Goal: Task Accomplishment & Management: Manage account settings

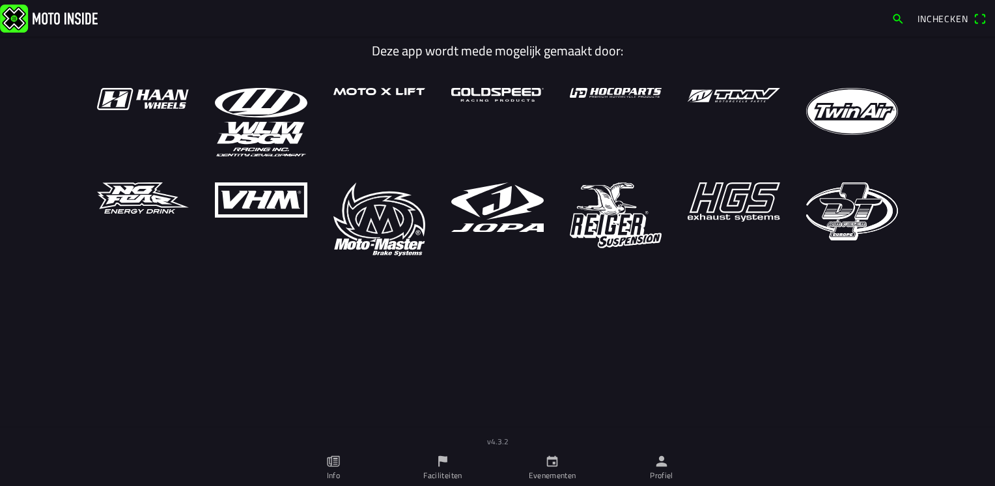
click at [672, 464] on link "Profiel" at bounding box center [661, 467] width 109 height 36
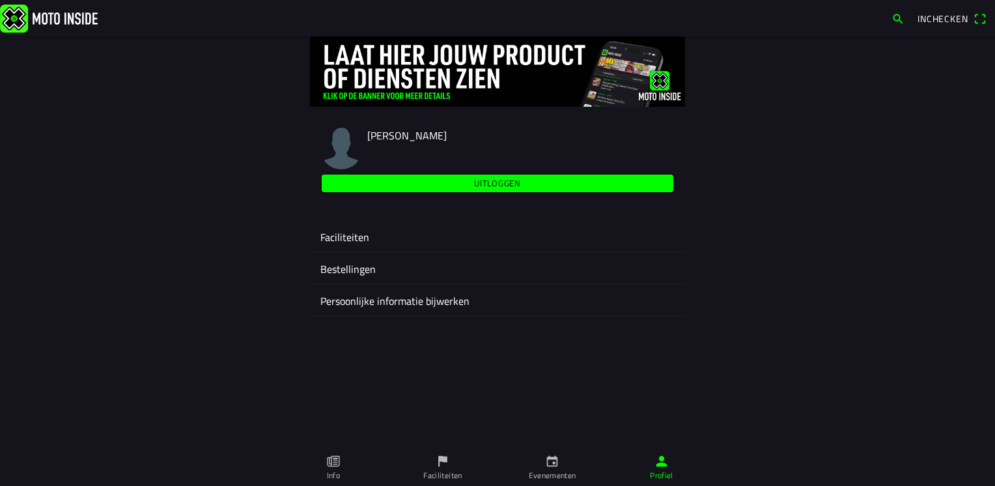
click at [356, 238] on ion-label "Faciliteiten" at bounding box center [497, 237] width 354 height 16
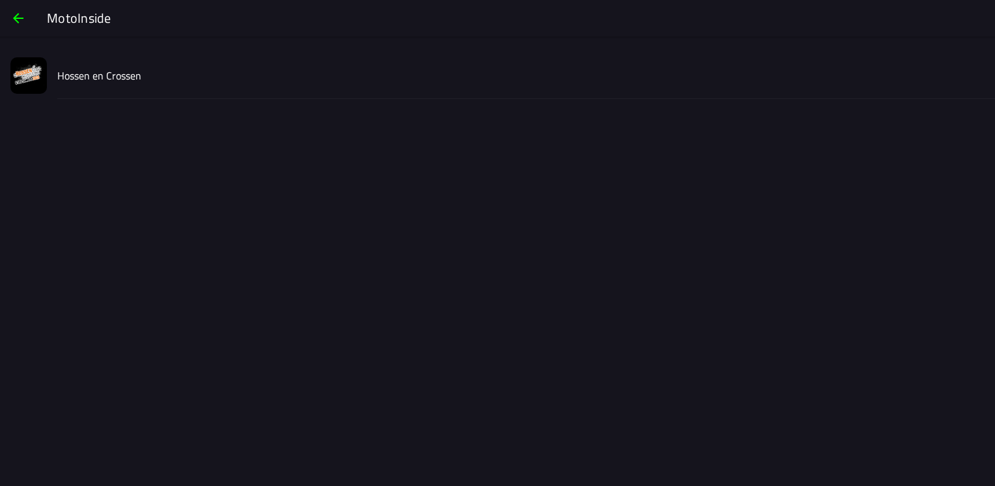
click at [156, 82] on div "Hossen en Crossen" at bounding box center [520, 75] width 927 height 46
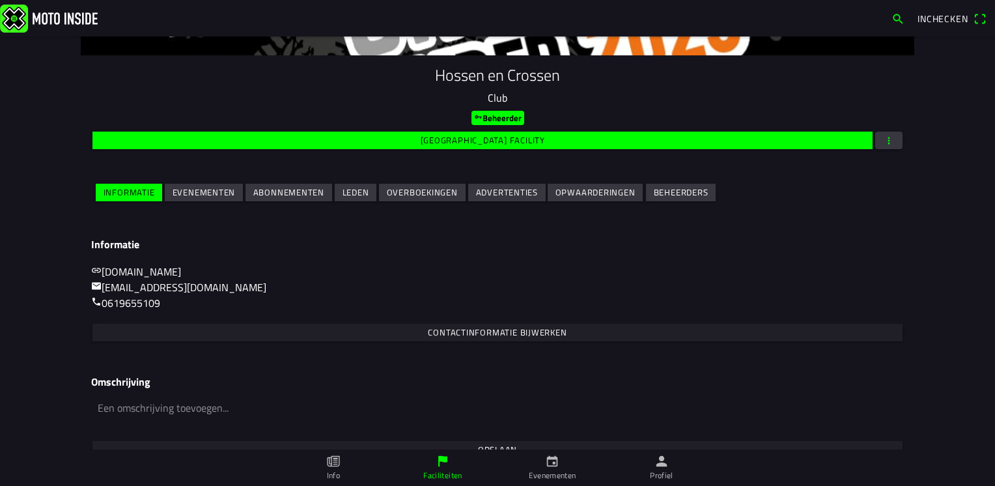
scroll to position [130, 0]
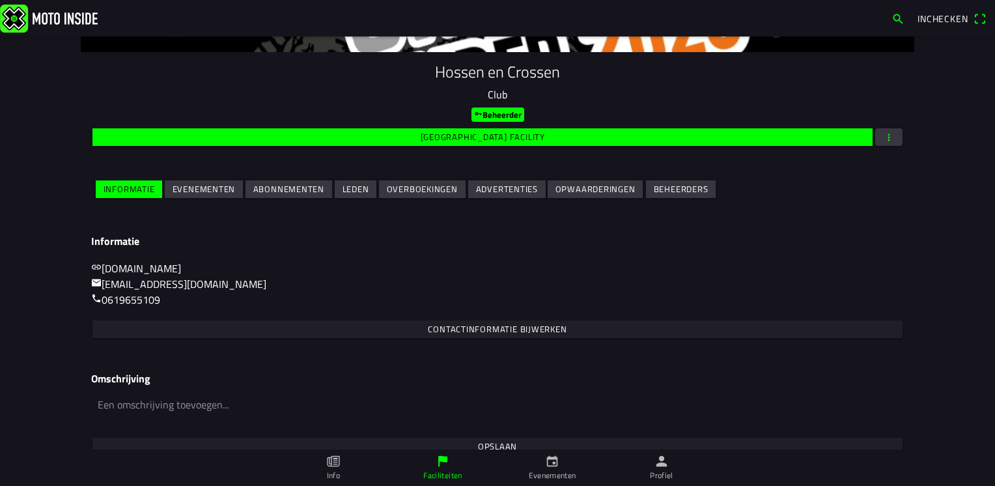
click at [219, 197] on span "Evenementen" at bounding box center [204, 189] width 63 height 18
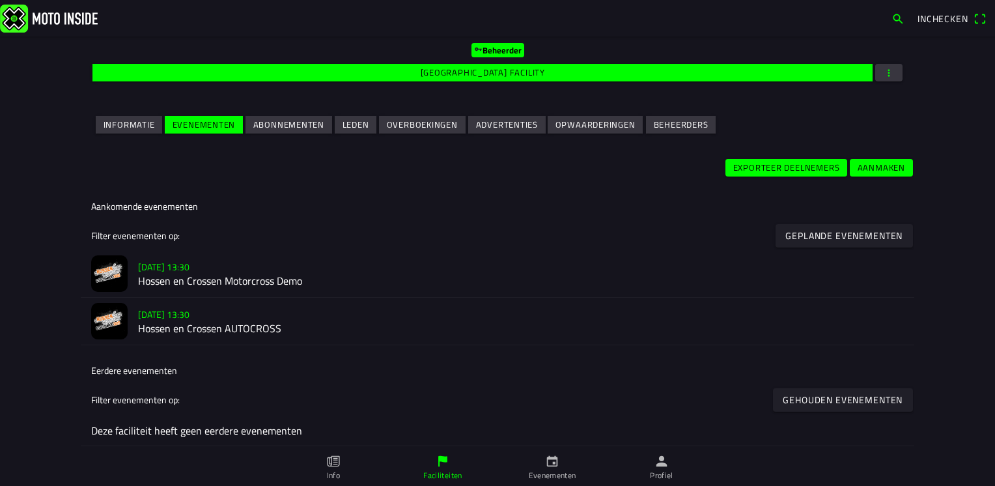
scroll to position [195, 0]
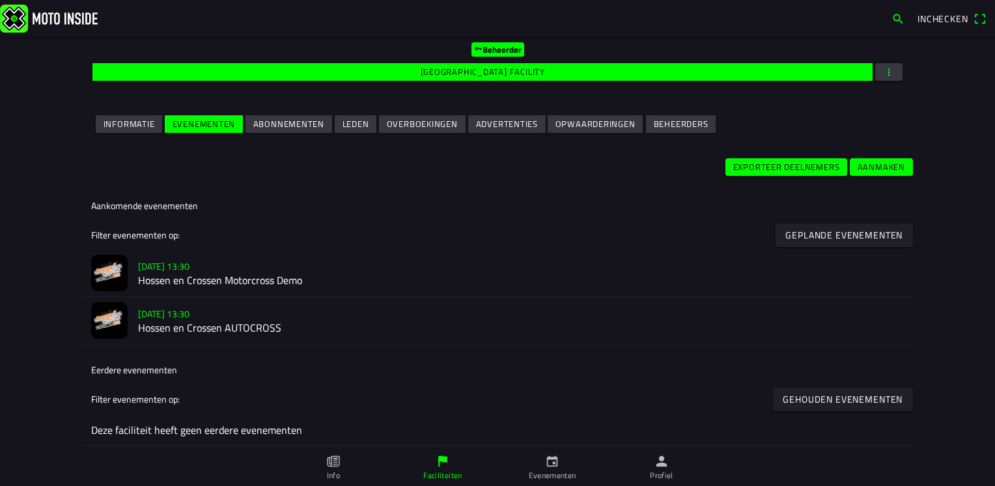
click at [260, 322] on h2 "Hossen en Crossen AUTOCROSS" at bounding box center [521, 328] width 766 height 12
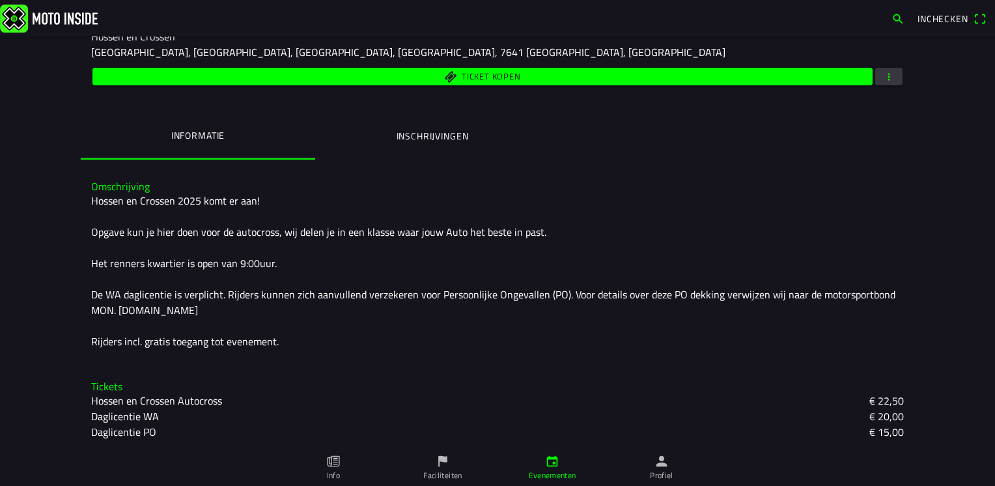
scroll to position [203, 0]
click at [427, 131] on ion-label "Inschrijvingen" at bounding box center [433, 136] width 72 height 14
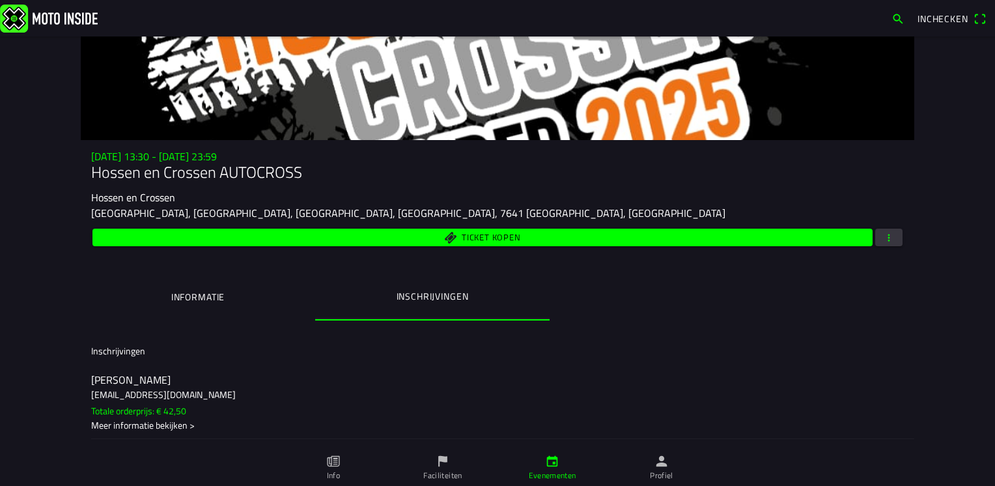
scroll to position [38, 0]
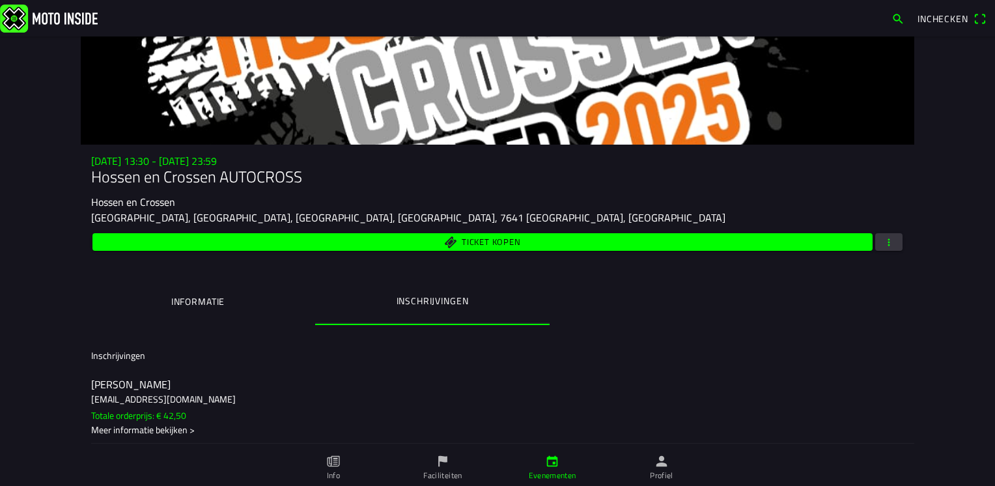
click at [884, 249] on span "button" at bounding box center [889, 242] width 12 height 18
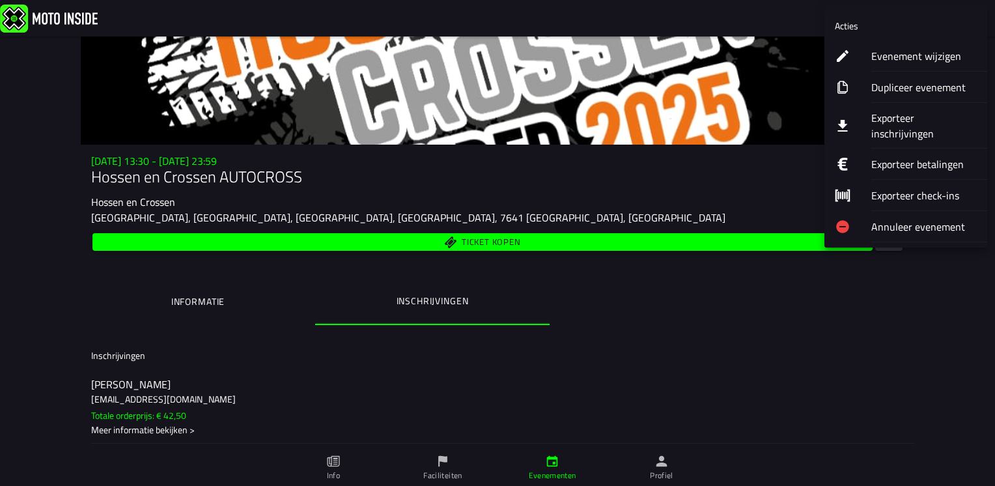
click at [901, 293] on ion-backdrop at bounding box center [497, 243] width 995 height 486
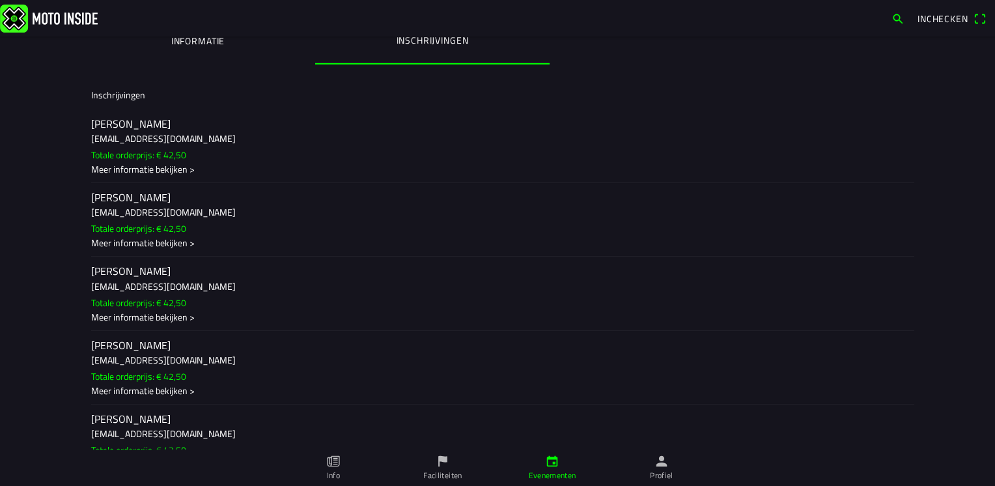
scroll to position [0, 0]
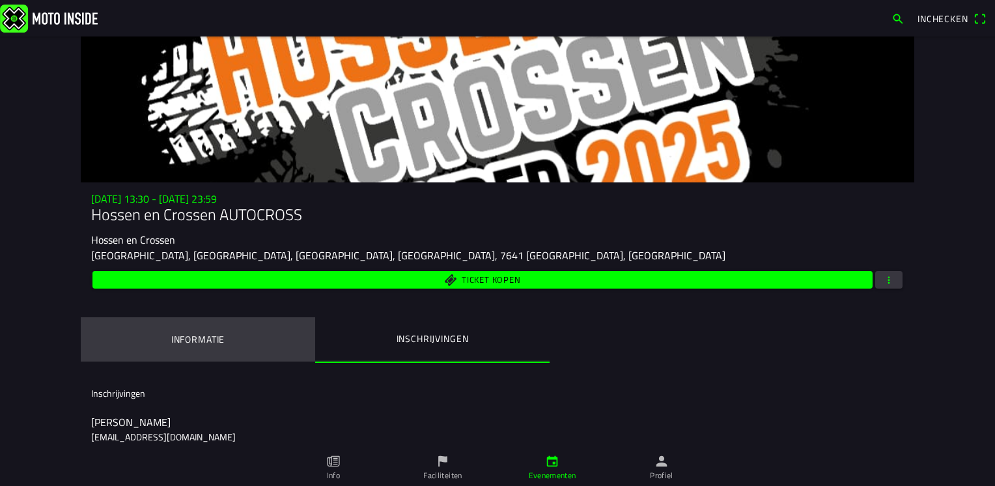
click at [205, 337] on ion-label "Informatie" at bounding box center [197, 339] width 53 height 14
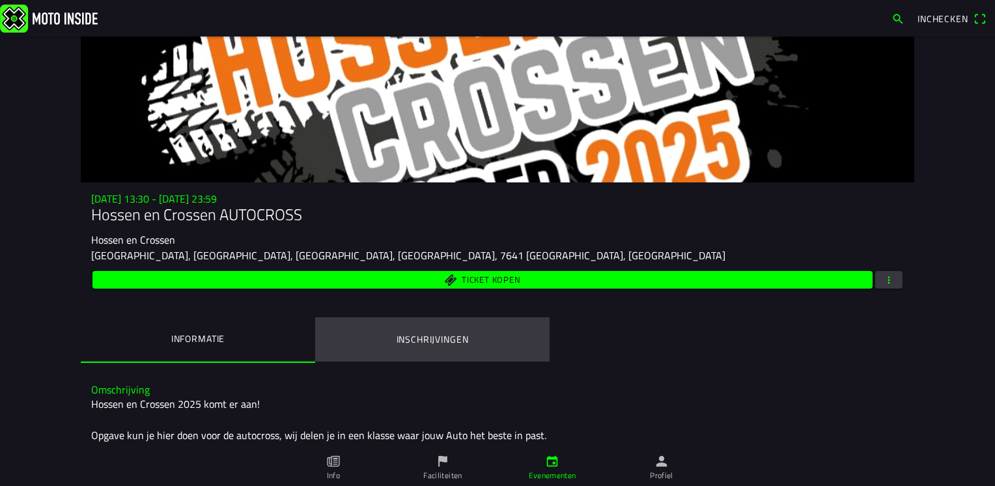
click at [442, 337] on ion-label "Inschrijvingen" at bounding box center [433, 339] width 72 height 14
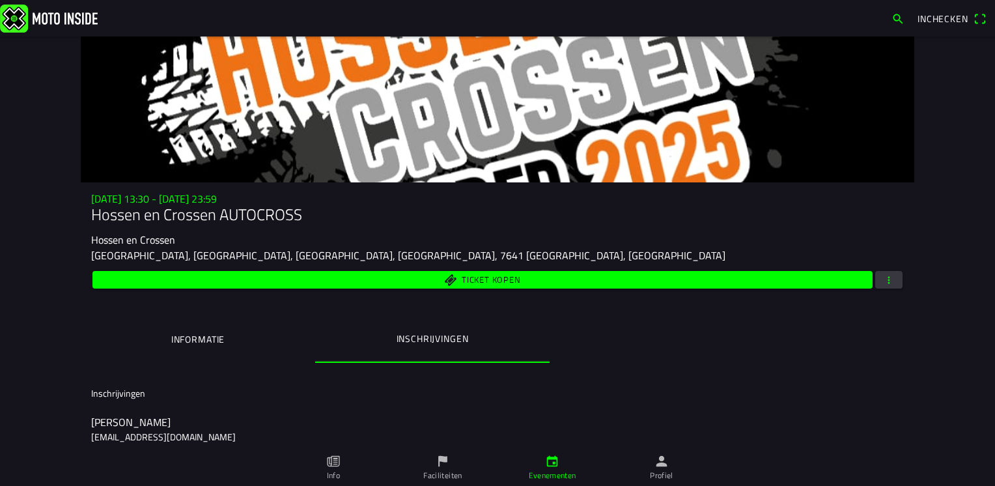
click at [883, 280] on span "button" at bounding box center [889, 280] width 12 height 18
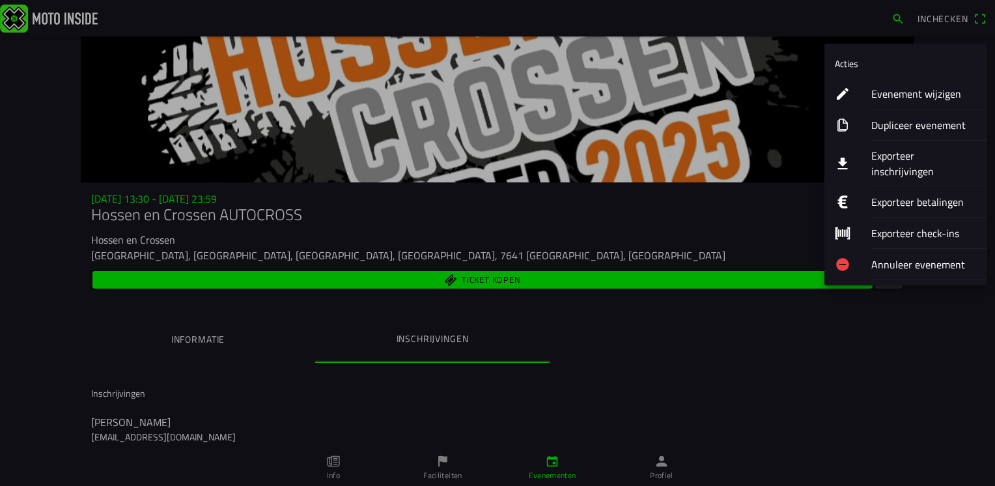
click at [889, 225] on ion-label "Exporteer check-ins" at bounding box center [924, 233] width 106 height 16
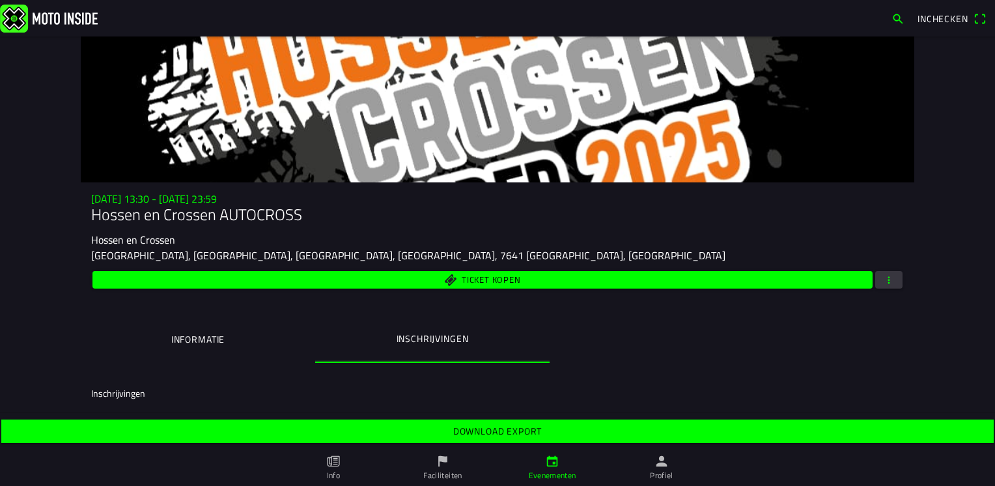
click at [0, 0] on slot "Download export" at bounding box center [0, 0] width 0 height 0
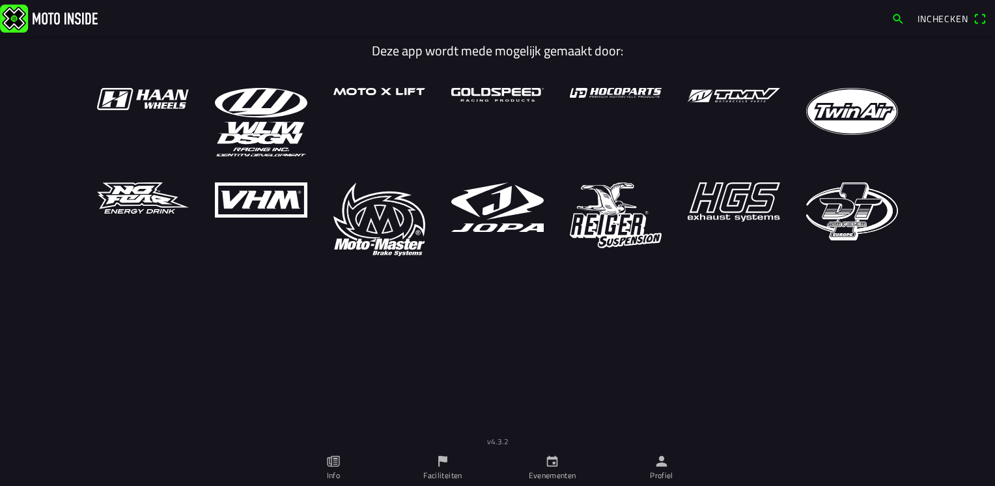
click at [565, 473] on ion-label "Evenementen" at bounding box center [553, 476] width 48 height 12
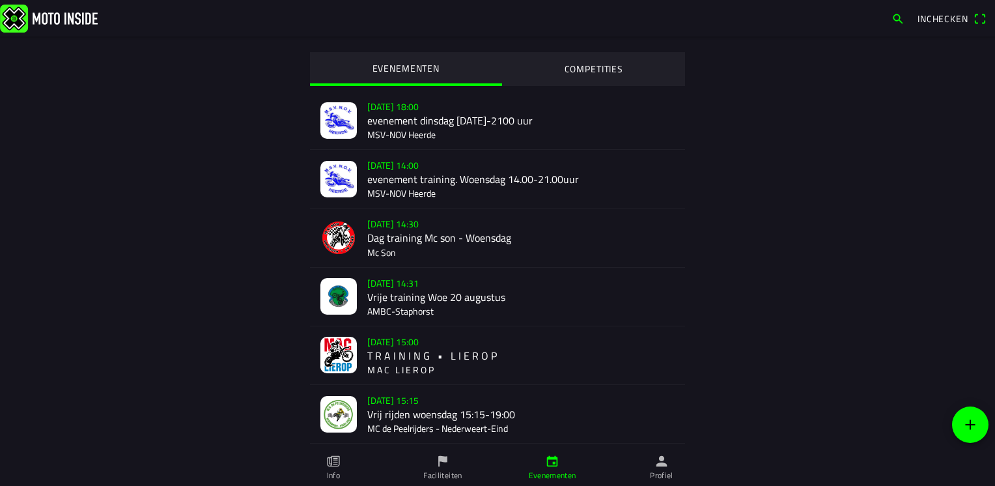
click at [654, 463] on link "Profiel" at bounding box center [661, 467] width 109 height 36
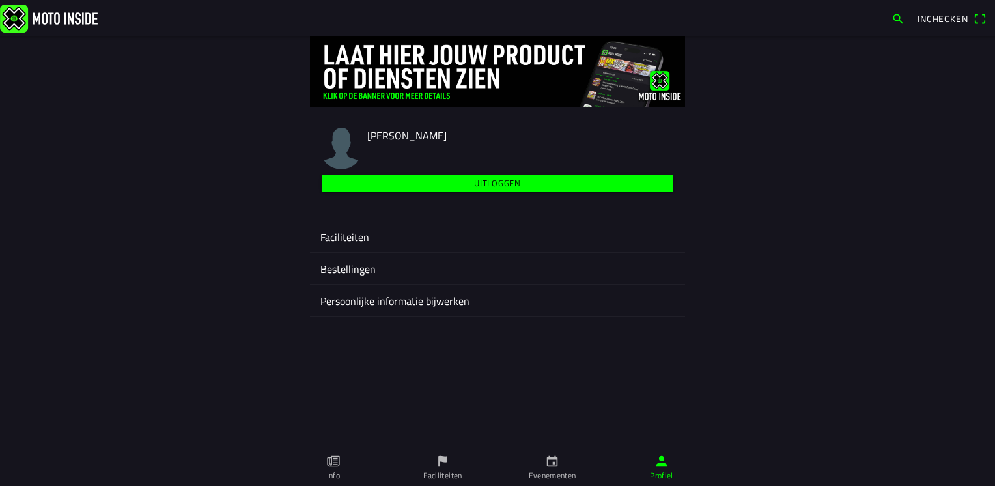
click at [355, 246] on div "Faciliteiten" at bounding box center [497, 236] width 354 height 31
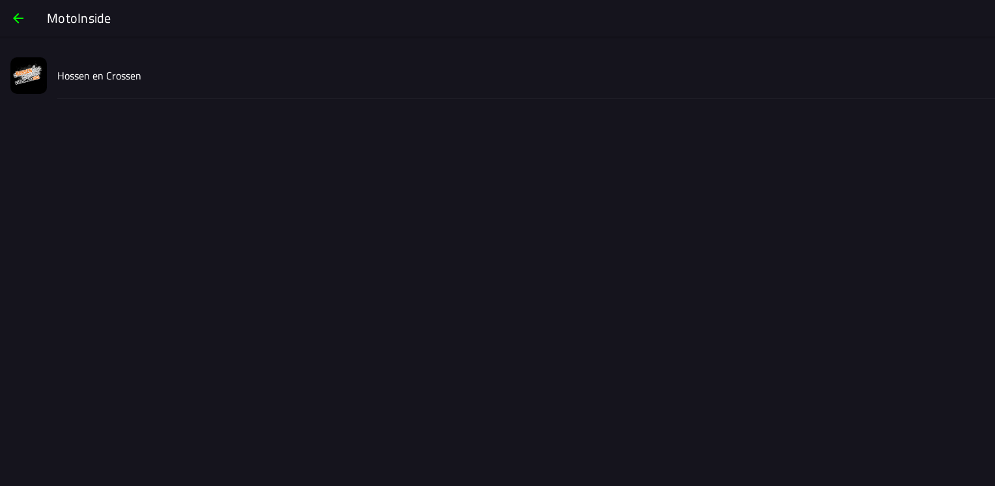
click at [0, 0] on slot "Hossen en Crossen" at bounding box center [0, 0] width 0 height 0
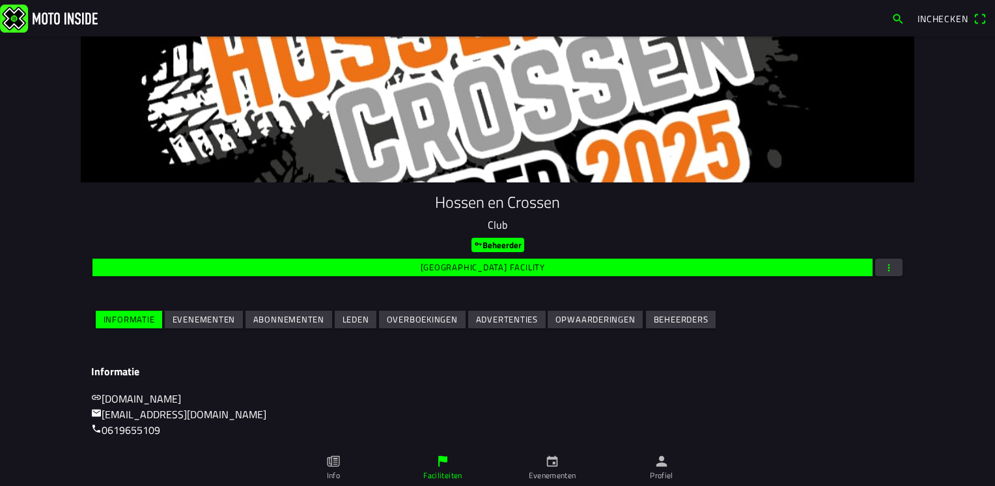
click at [0, 0] on slot "Opwaarderingen" at bounding box center [0, 0] width 0 height 0
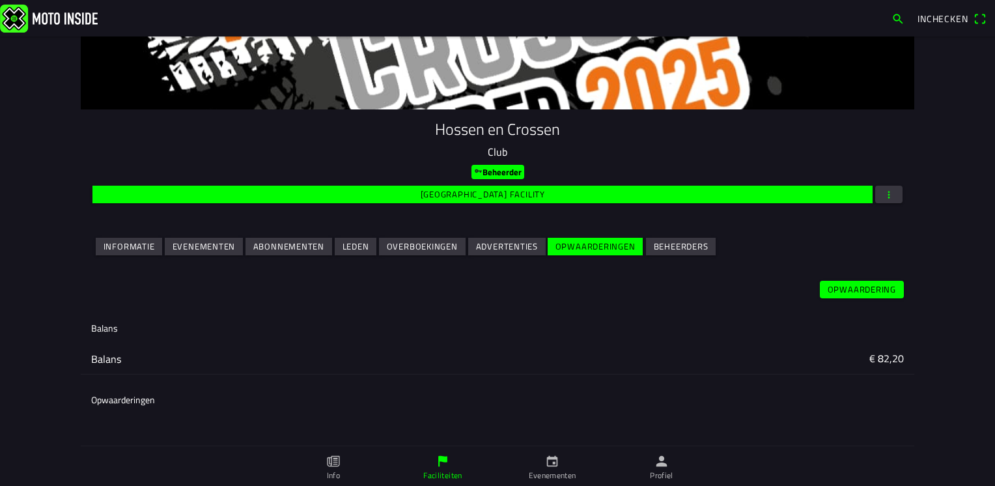
scroll to position [74, 0]
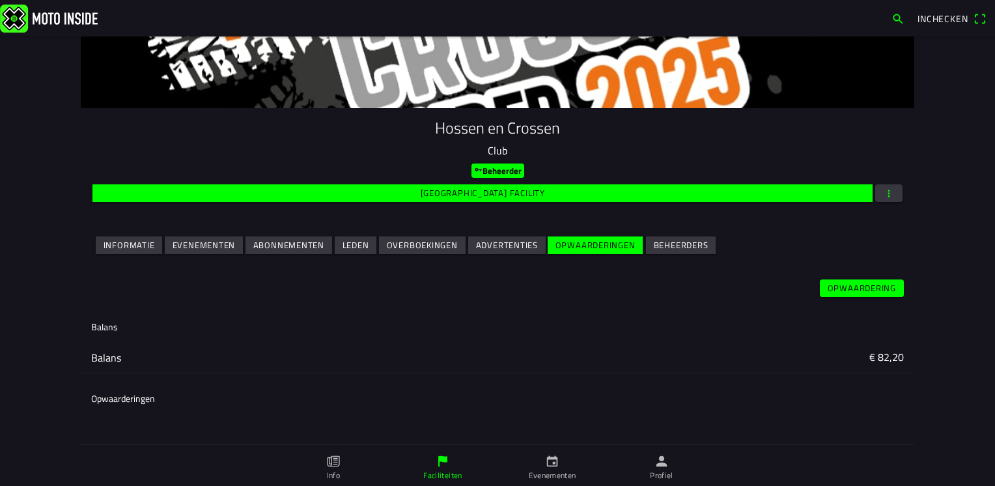
click at [0, 0] on slot "Advertenties" at bounding box center [0, 0] width 0 height 0
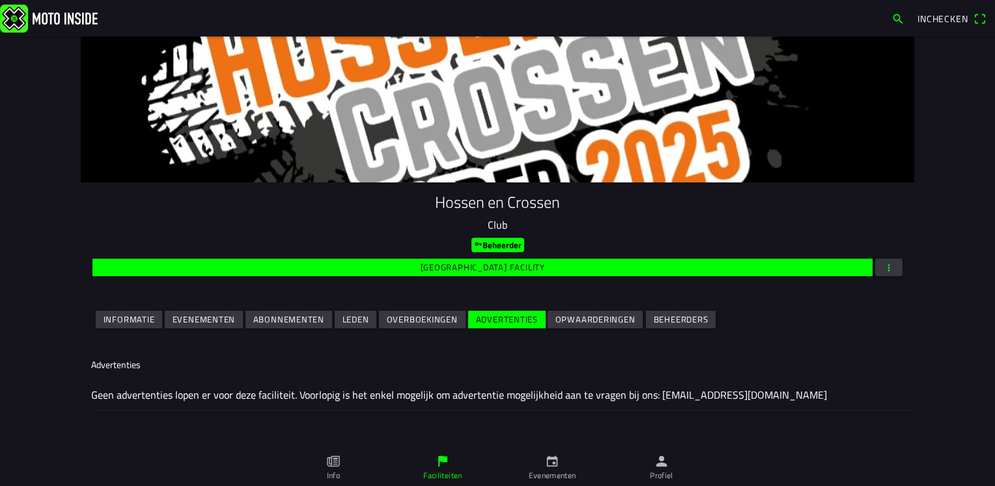
click at [0, 0] on slot "Overboekingen" at bounding box center [0, 0] width 0 height 0
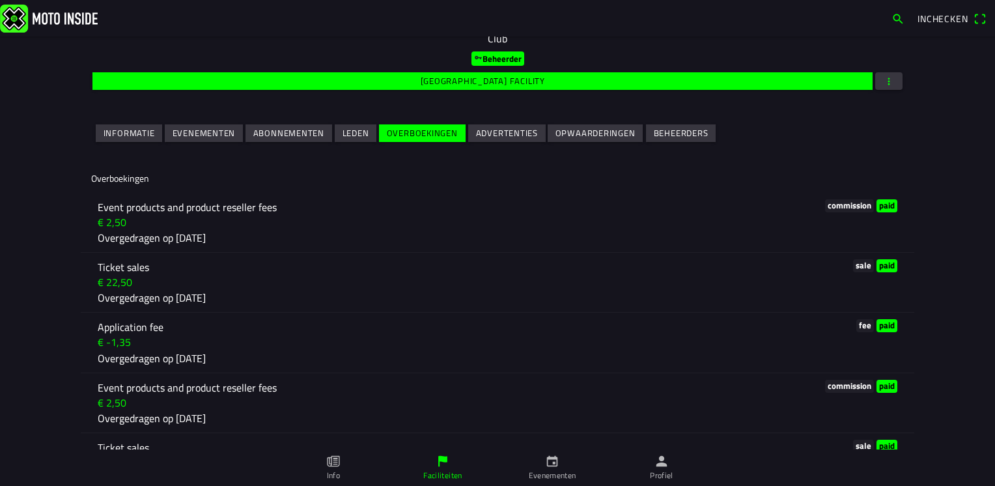
scroll to position [195, 0]
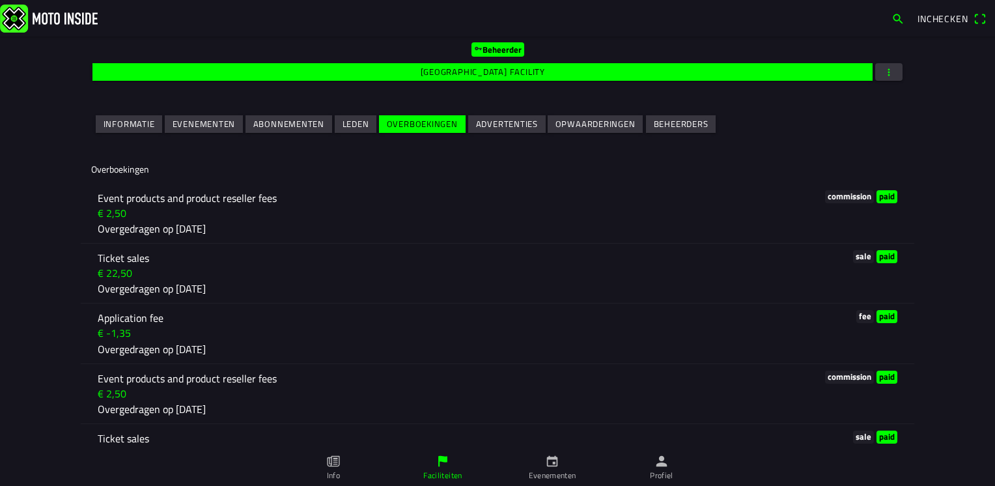
click at [0, 0] on slot "Leden" at bounding box center [0, 0] width 0 height 0
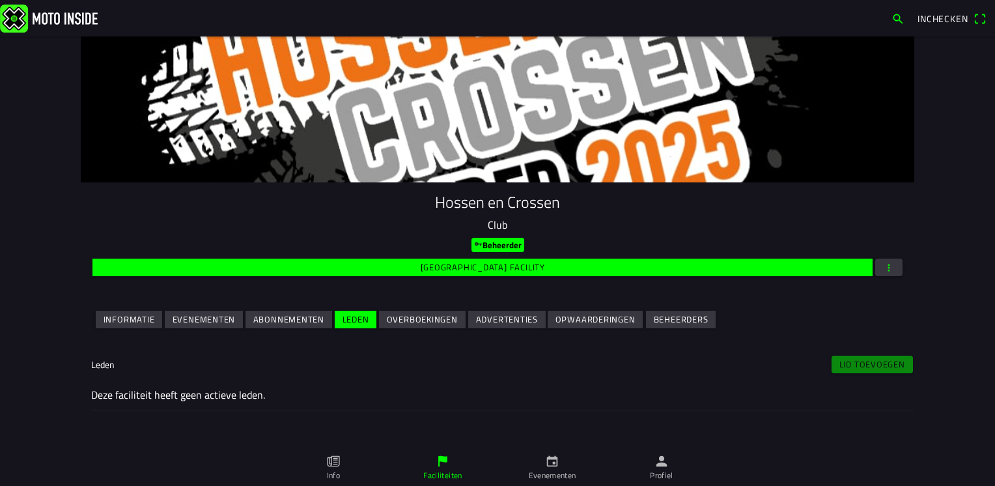
click at [0, 0] on slot "Abonnementen" at bounding box center [0, 0] width 0 height 0
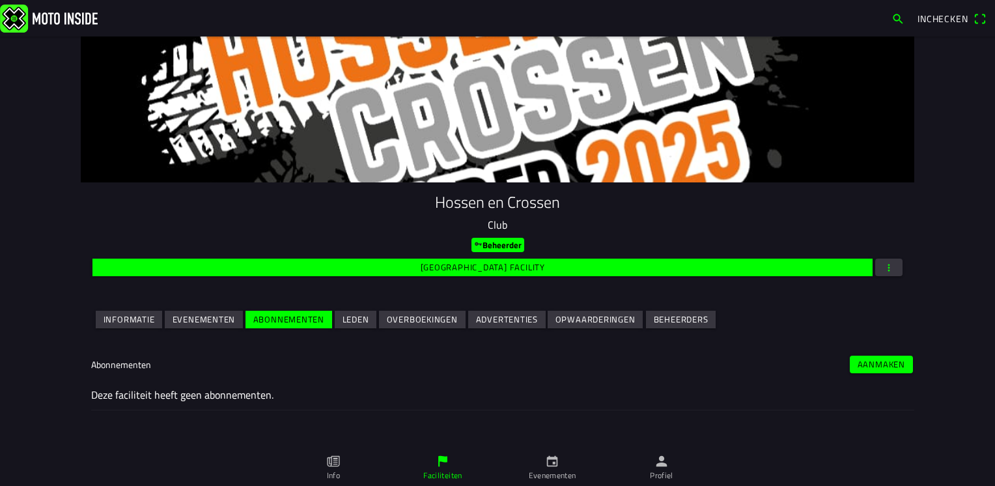
click at [0, 0] on slot "Evenementen" at bounding box center [0, 0] width 0 height 0
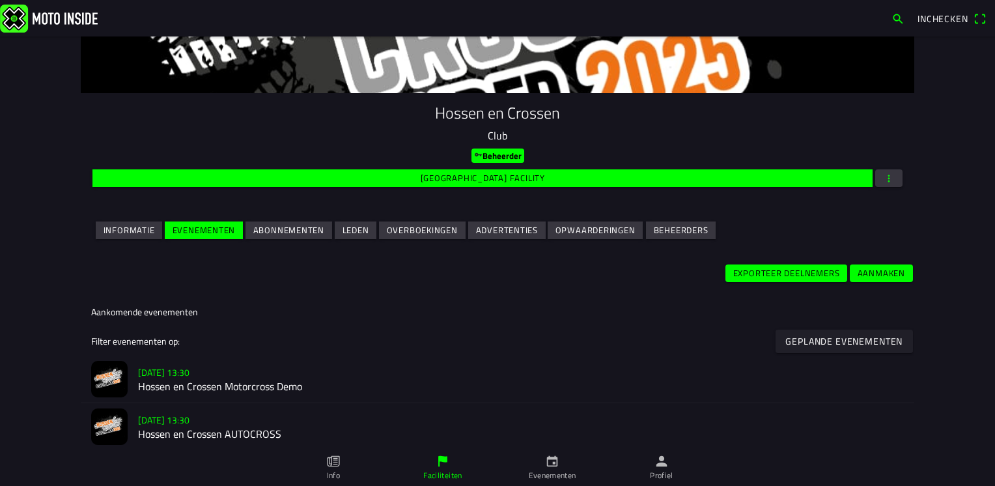
scroll to position [196, 0]
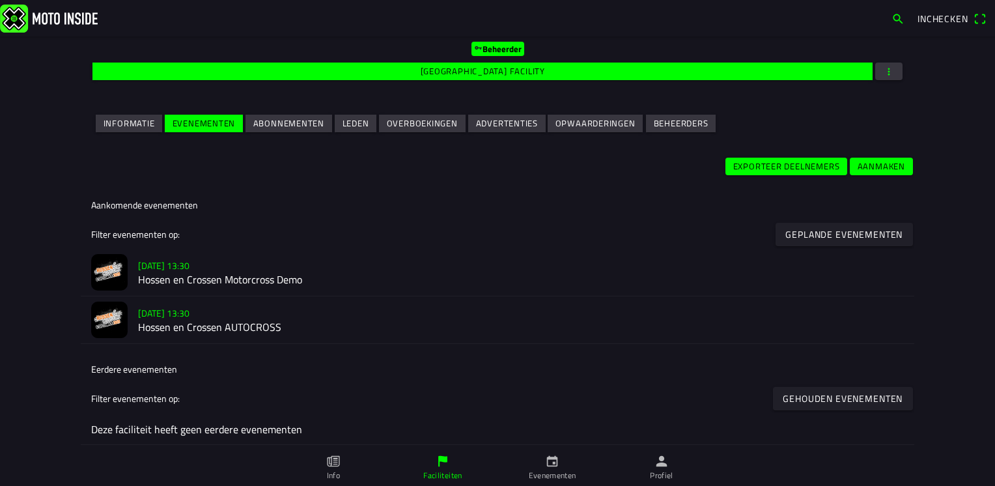
click at [151, 322] on h2 "Hossen en Crossen AUTOCROSS" at bounding box center [521, 328] width 766 height 12
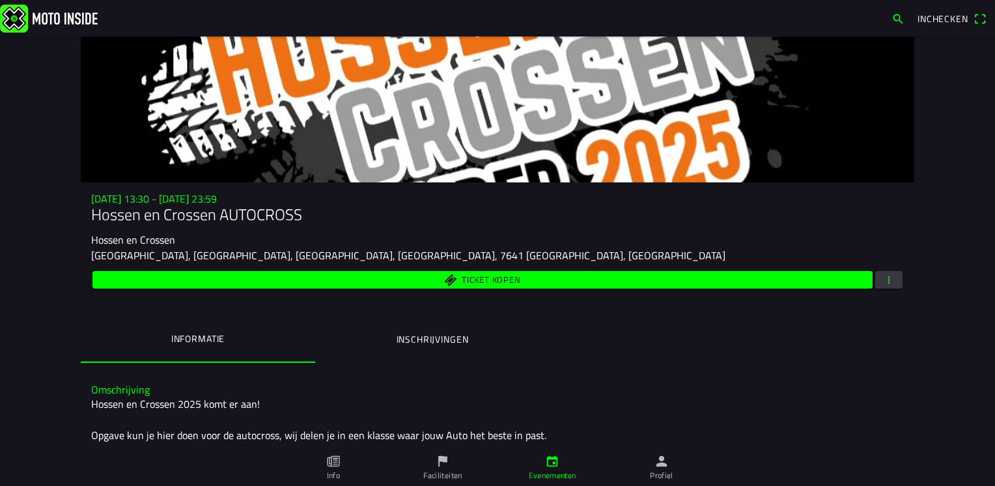
click at [388, 339] on button "Inschrijvingen" at bounding box center [432, 339] width 234 height 44
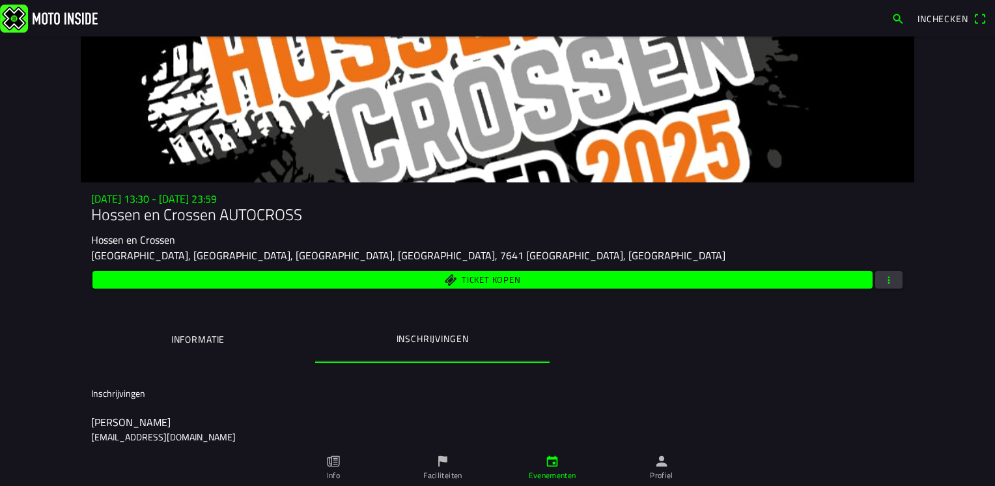
click at [894, 281] on button "button" at bounding box center [888, 280] width 27 height 18
click at [206, 337] on ion-backdrop at bounding box center [497, 243] width 995 height 486
click at [888, 274] on span "button" at bounding box center [889, 280] width 12 height 18
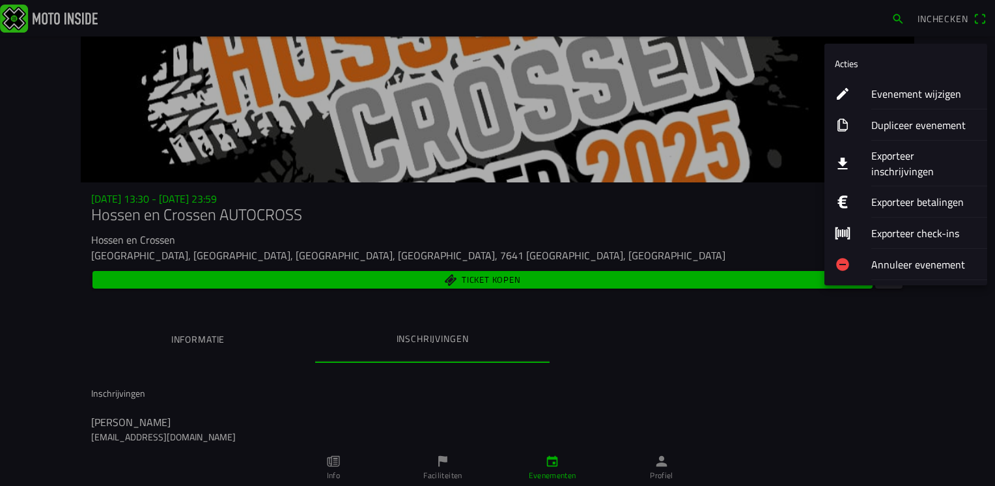
click at [912, 154] on ion-label "Exporteer inschrijvingen" at bounding box center [924, 163] width 106 height 31
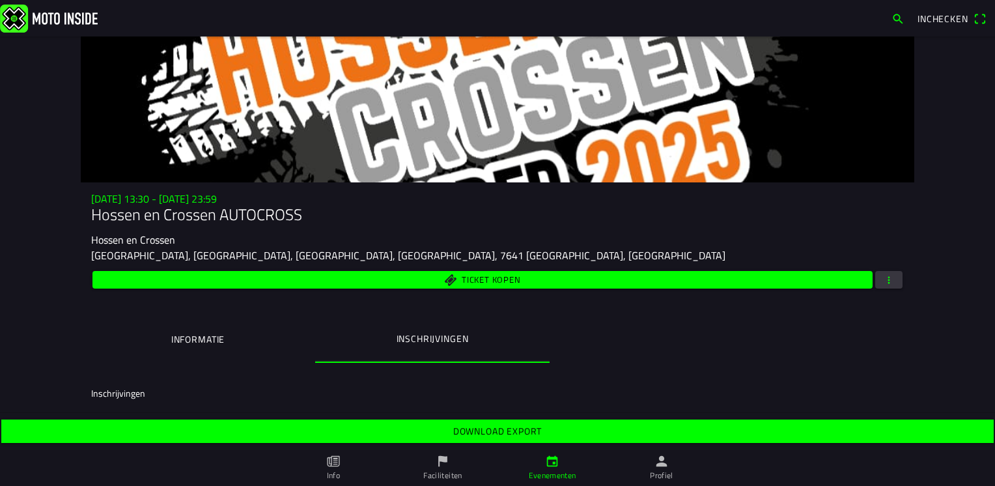
click at [0, 0] on slot "Download export" at bounding box center [0, 0] width 0 height 0
click at [417, 348] on button "Inschrijvingen" at bounding box center [432, 338] width 234 height 43
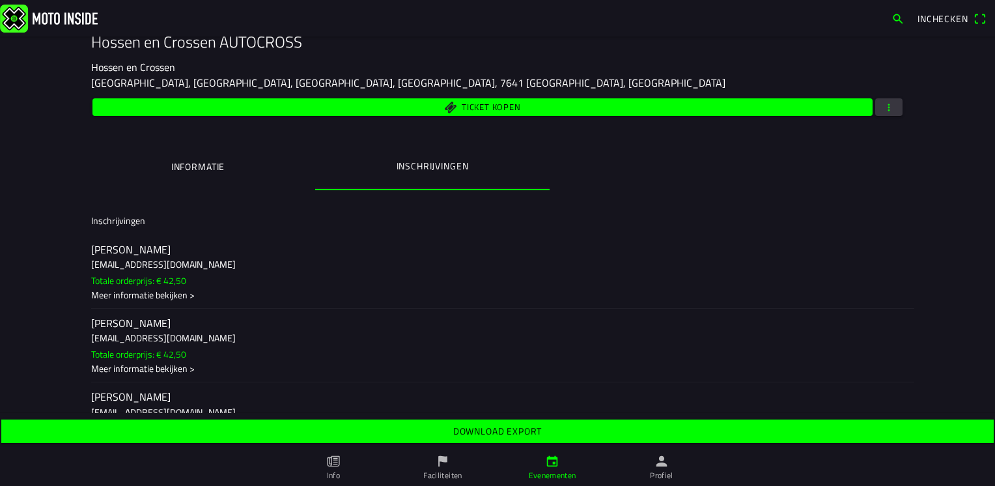
scroll to position [195, 0]
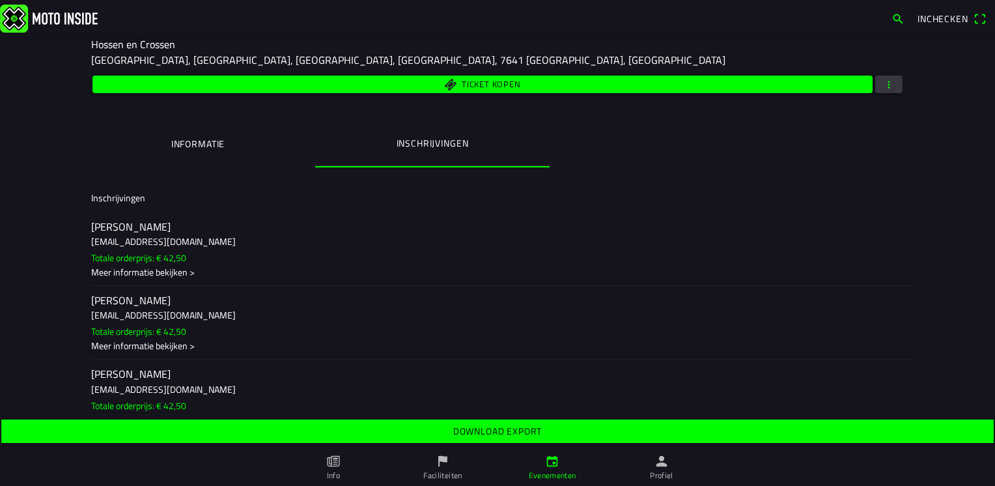
click at [883, 79] on span "button" at bounding box center [889, 85] width 12 height 18
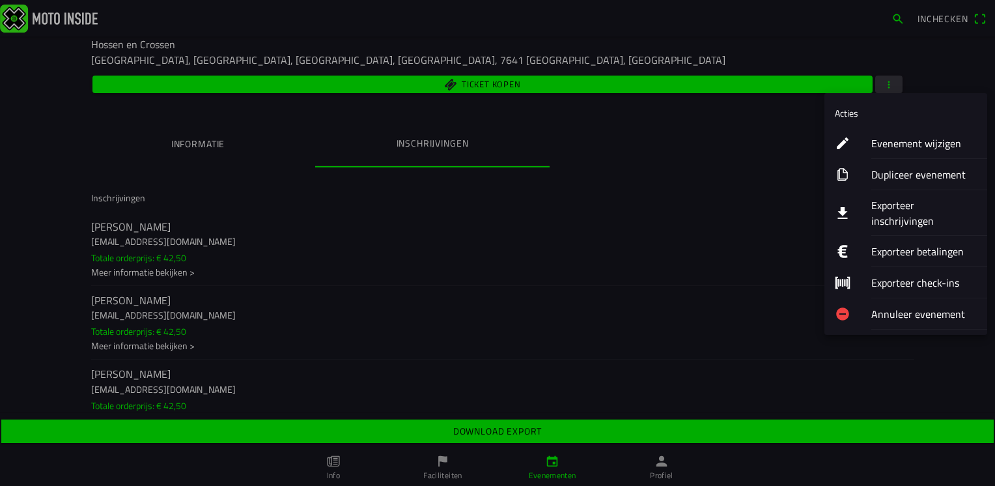
click at [912, 203] on ion-label "Exporteer inschrijvingen" at bounding box center [924, 212] width 106 height 31
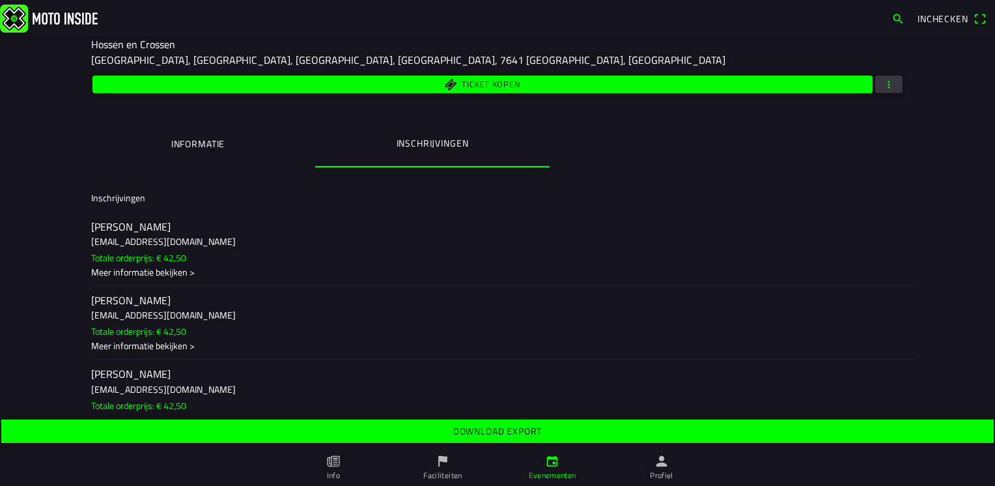
click at [886, 90] on span "button" at bounding box center [889, 85] width 12 height 18
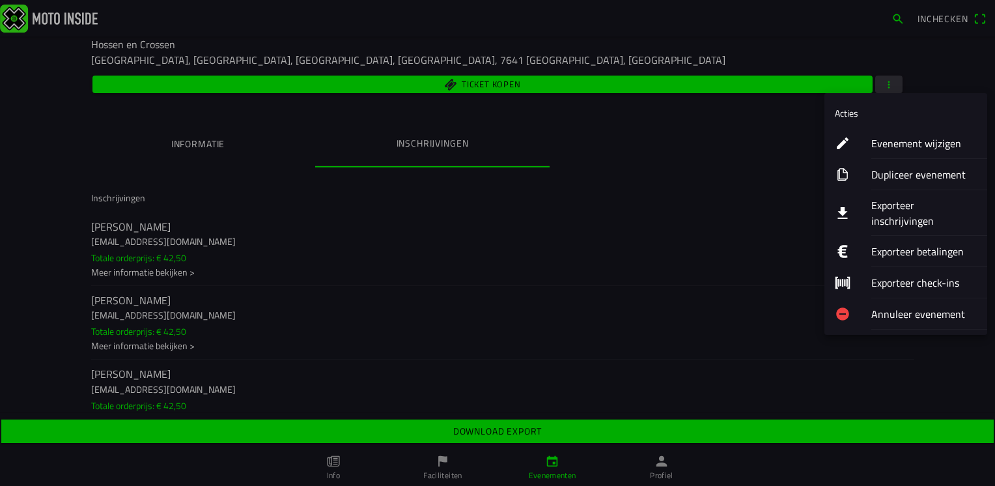
click at [911, 206] on ion-label "Exporteer inschrijvingen" at bounding box center [924, 212] width 106 height 31
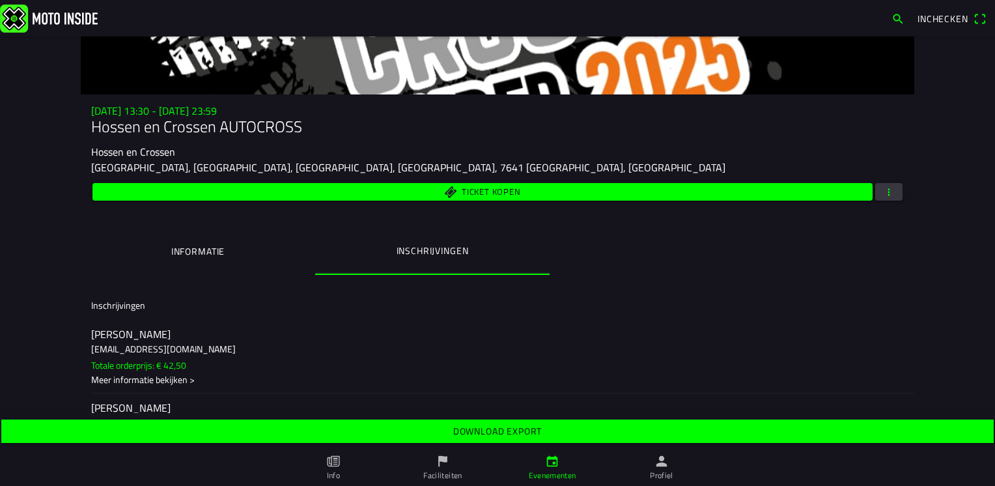
scroll to position [65, 0]
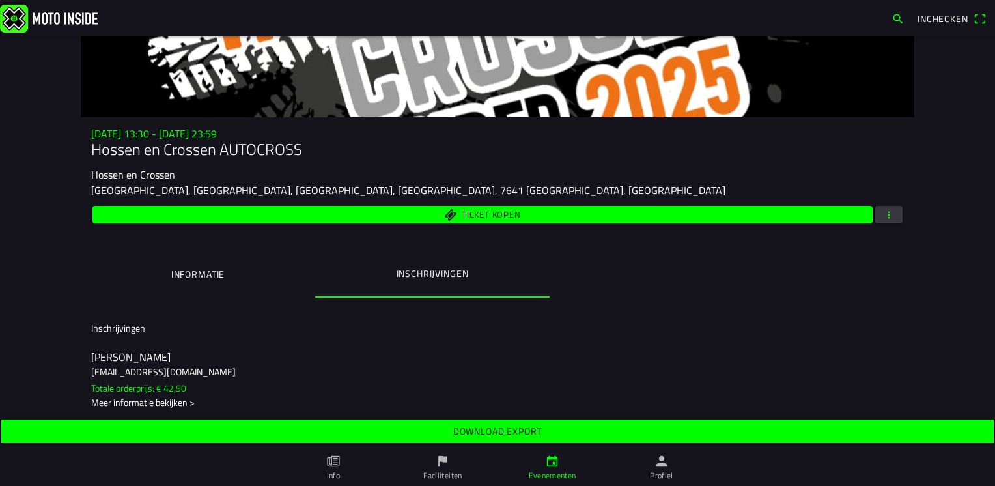
click at [888, 212] on span "button" at bounding box center [889, 215] width 12 height 18
drag, startPoint x: 893, startPoint y: 309, endPoint x: 750, endPoint y: 176, distance: 194.9
click at [731, 175] on ion-backdrop at bounding box center [497, 243] width 995 height 486
click at [886, 219] on span "button" at bounding box center [889, 215] width 12 height 18
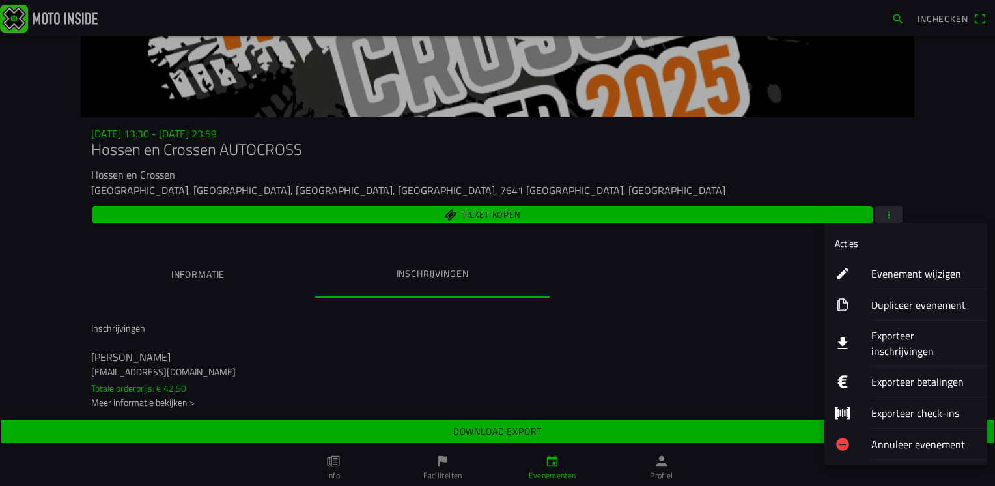
click at [898, 307] on ion-label "Dupliceer evenement" at bounding box center [924, 305] width 106 height 16
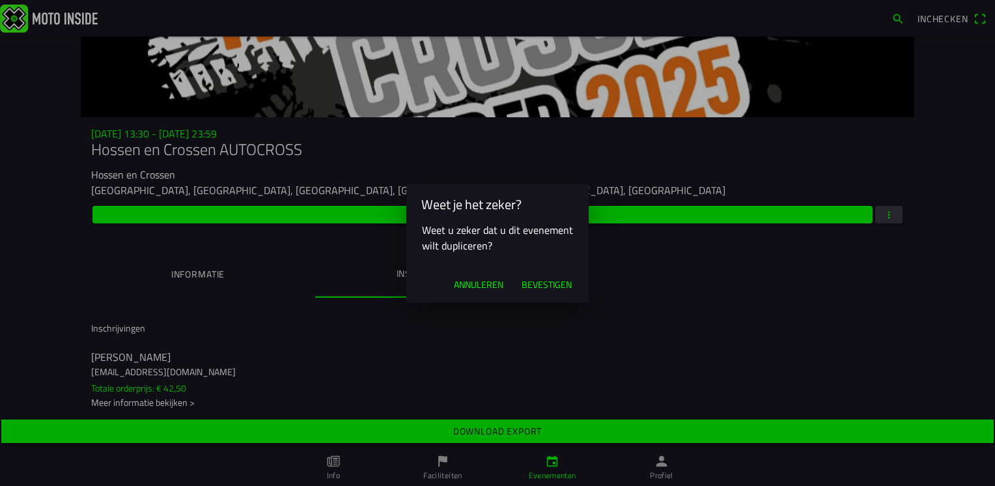
click at [490, 287] on span "Annuleren" at bounding box center [479, 284] width 50 height 13
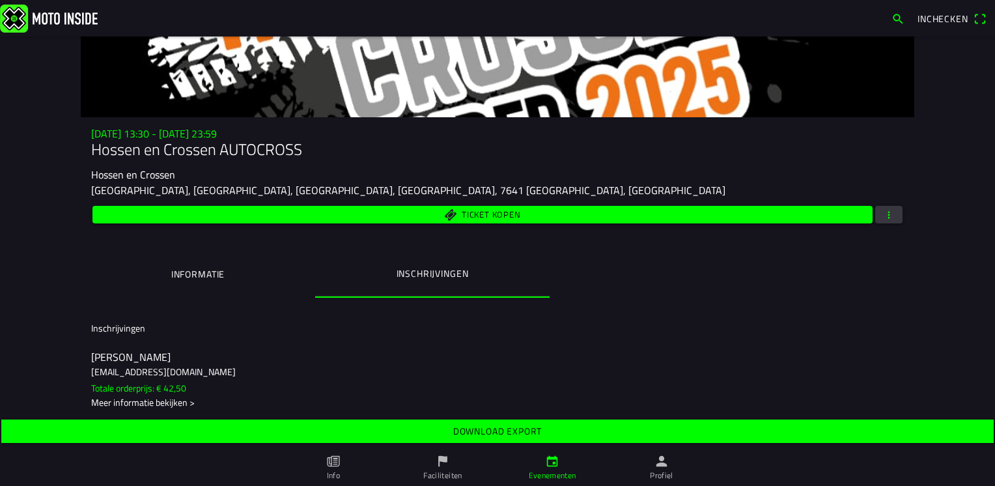
click at [886, 218] on span "button" at bounding box center [889, 215] width 12 height 18
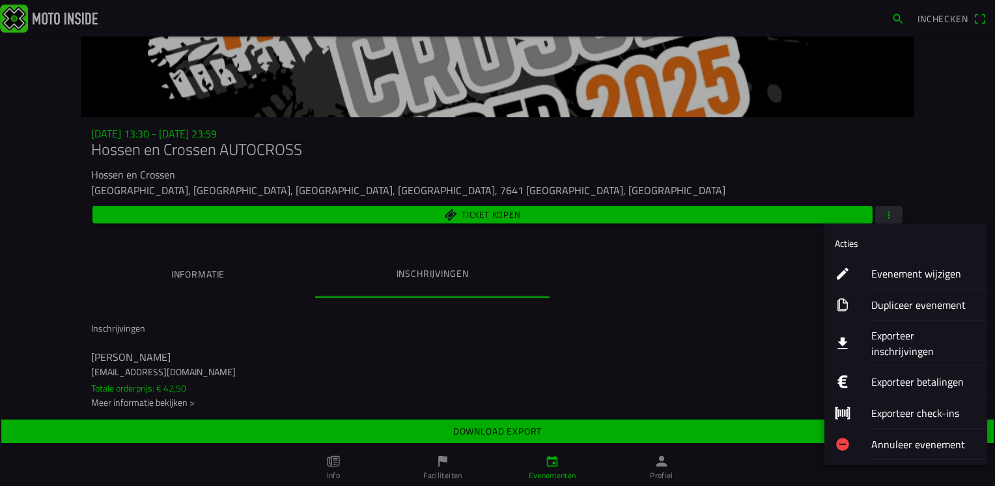
click at [914, 341] on ion-label "Exporteer inschrijvingen" at bounding box center [924, 343] width 106 height 31
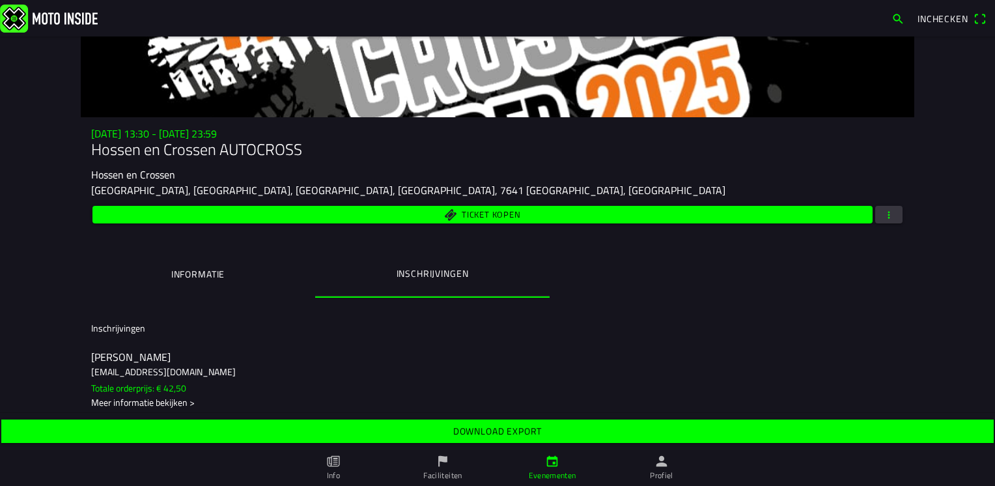
click at [883, 216] on span "button" at bounding box center [889, 215] width 12 height 18
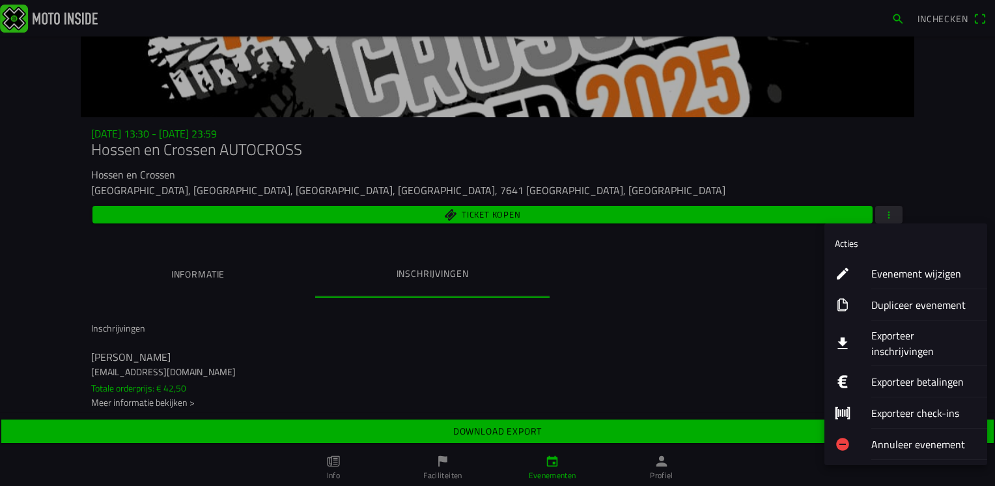
click at [912, 339] on ion-label "Exporteer inschrijvingen" at bounding box center [924, 343] width 106 height 31
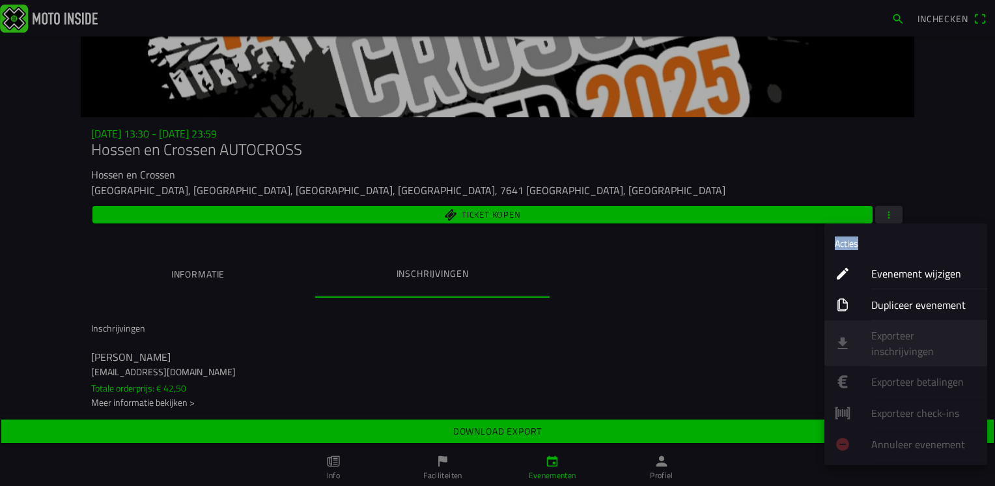
click at [912, 339] on ion-list "Acties Evenement wijzigen Dupliceer evenement Exporteer inschrijvingen Exportee…" at bounding box center [906, 344] width 163 height 242
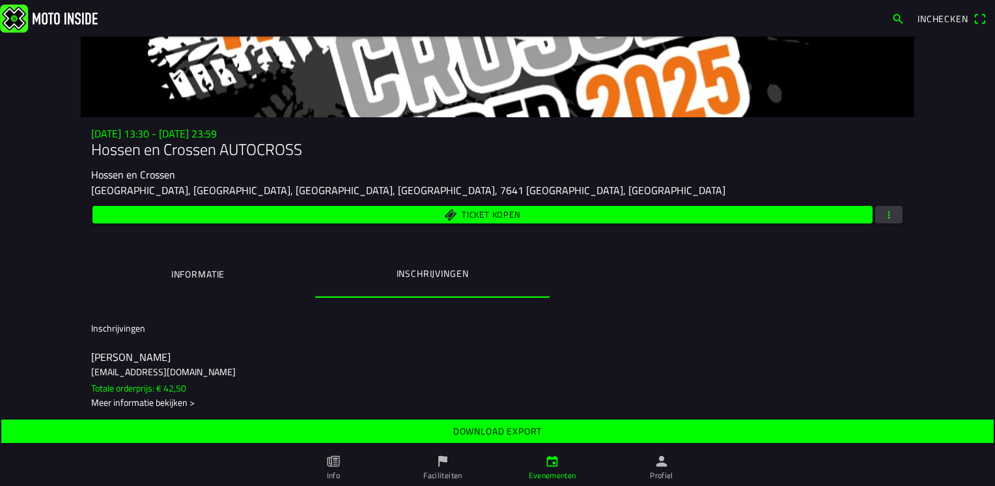
drag, startPoint x: 912, startPoint y: 339, endPoint x: 815, endPoint y: 301, distance: 103.8
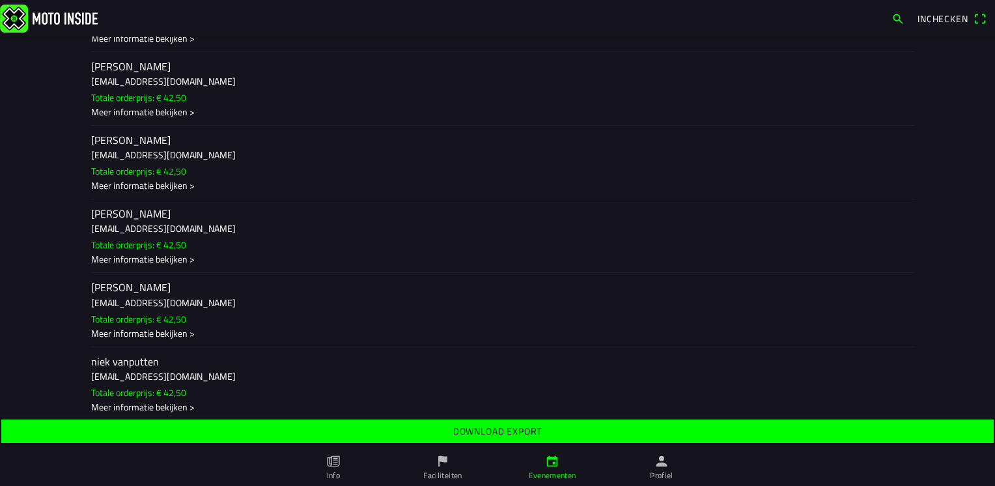
scroll to position [1172, 0]
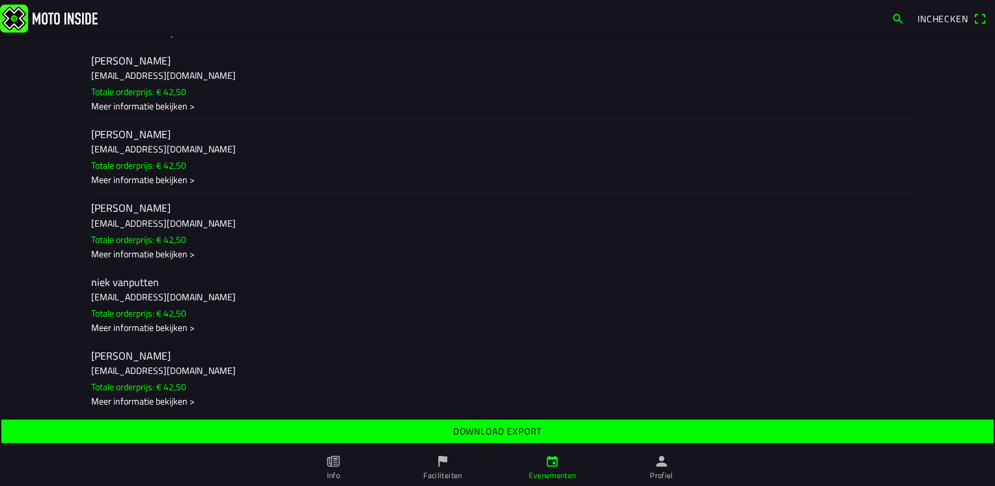
click at [0, 0] on slot "Download export" at bounding box center [0, 0] width 0 height 0
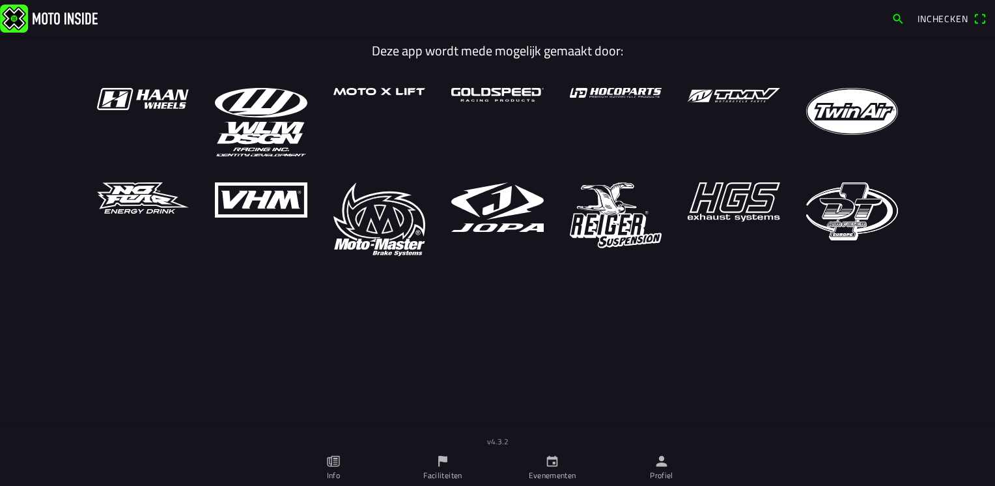
click at [651, 485] on html "Inchecken Deze app wordt mede mogelijk gemaakt door: v4.3.2 Info Faciliteiten E…" at bounding box center [497, 243] width 995 height 486
click at [654, 479] on ion-label "Profiel" at bounding box center [661, 476] width 23 height 12
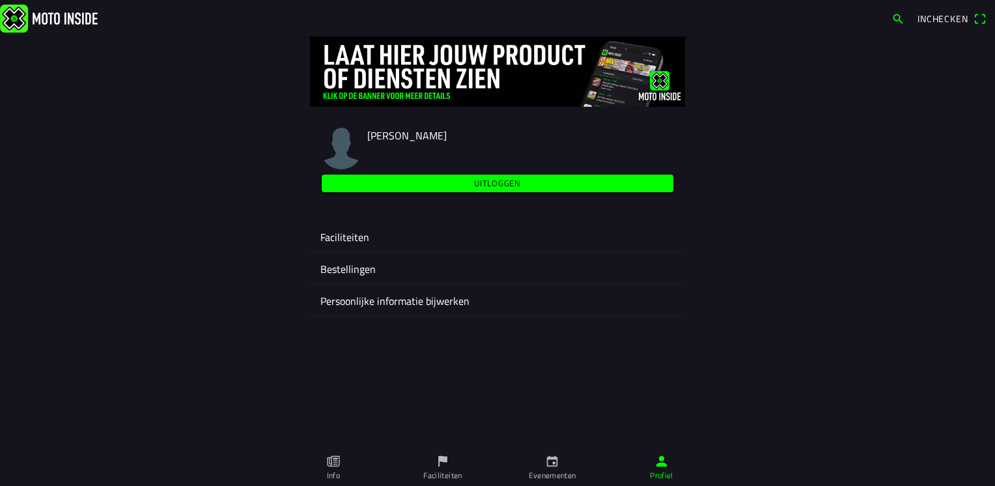
click at [395, 244] on ion-label "Faciliteiten" at bounding box center [497, 237] width 354 height 16
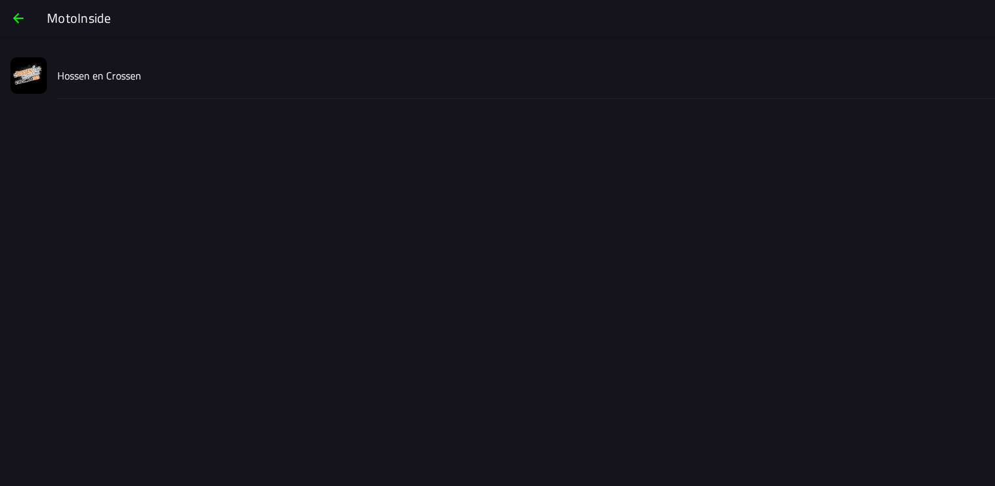
click at [143, 83] on div "Hossen en Crossen" at bounding box center [520, 75] width 927 height 46
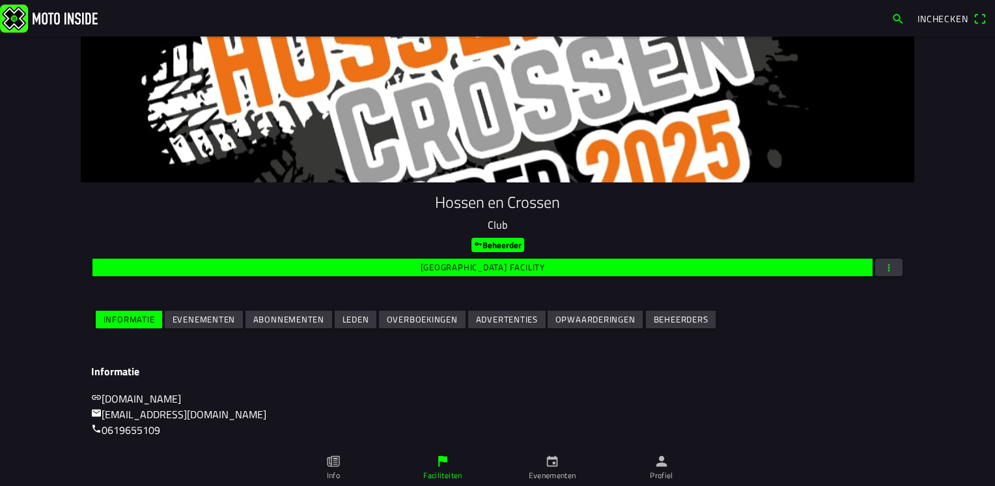
click at [0, 0] on slot "Evenementen" at bounding box center [0, 0] width 0 height 0
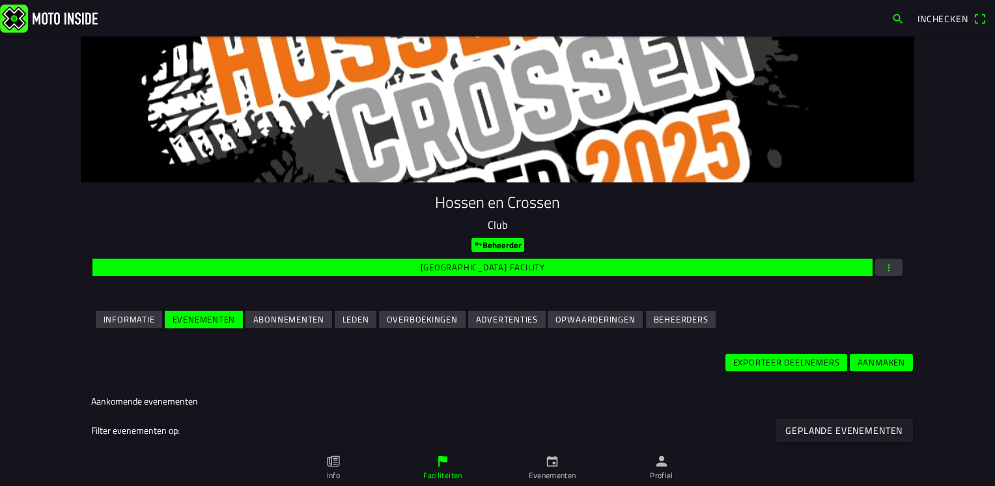
scroll to position [195, 0]
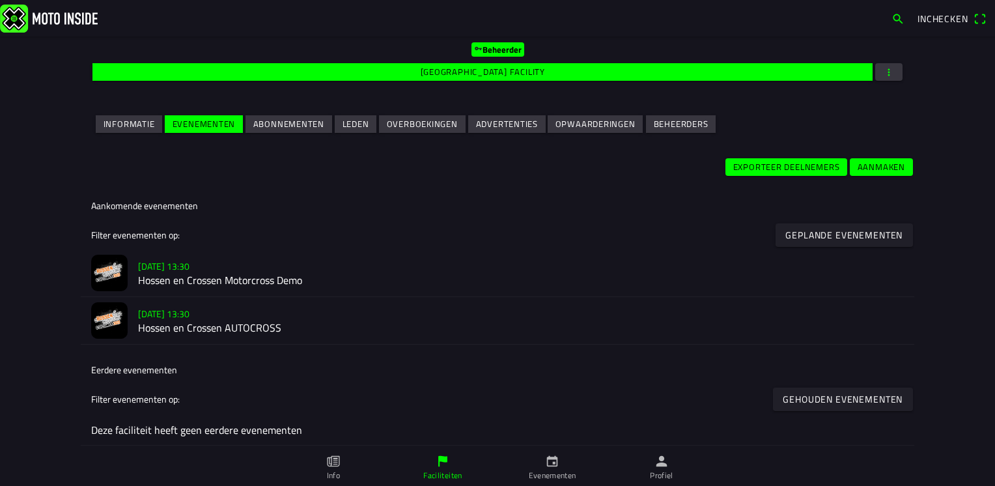
click at [213, 327] on h2 "Hossen en Crossen AUTOCROSS" at bounding box center [521, 328] width 766 height 12
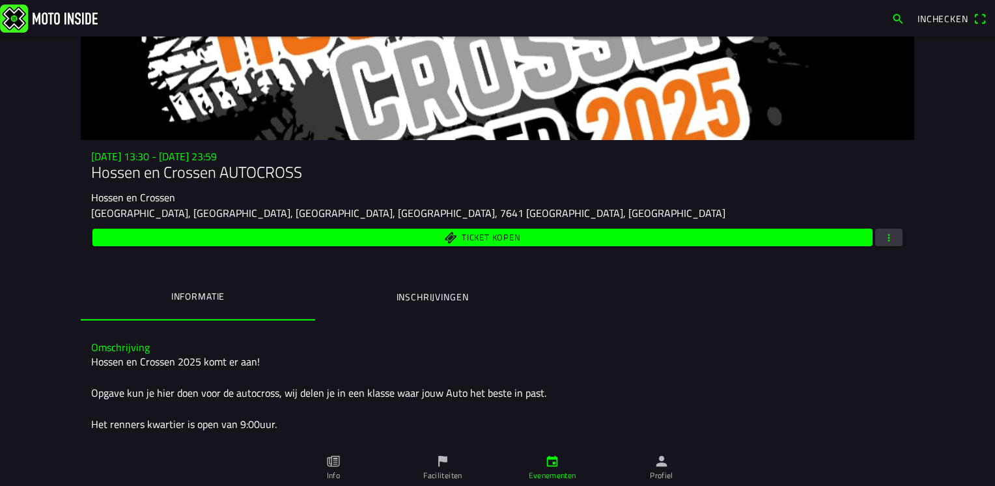
scroll to position [65, 0]
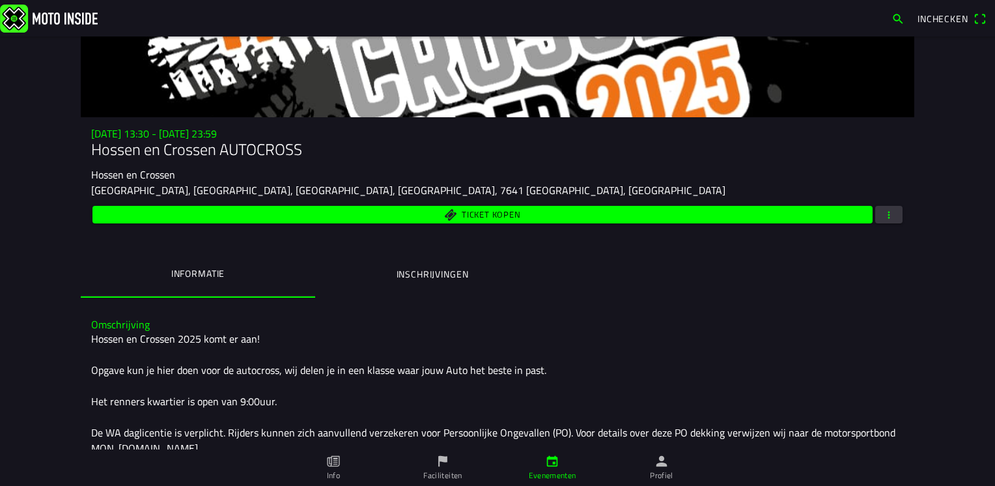
click at [456, 275] on ion-label "Inschrijvingen" at bounding box center [433, 274] width 72 height 14
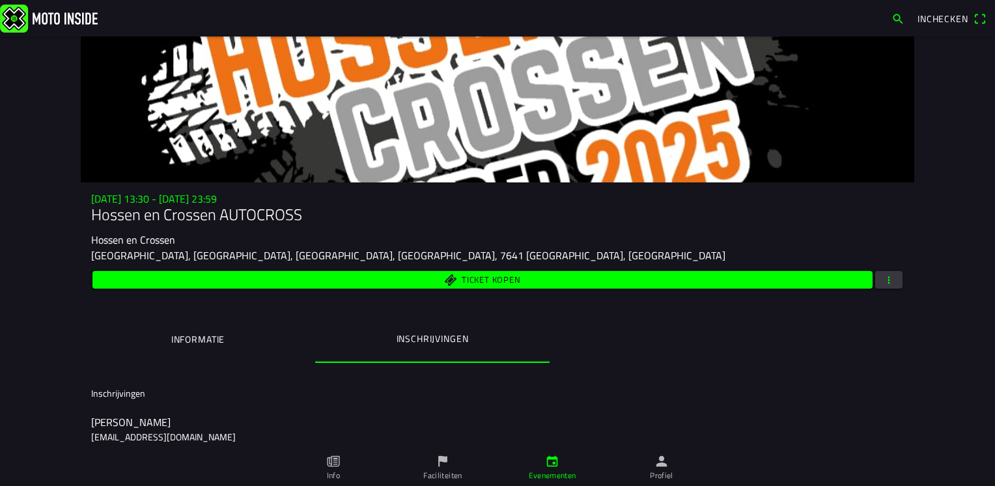
click at [875, 285] on button "button" at bounding box center [888, 280] width 27 height 18
drag, startPoint x: 864, startPoint y: 124, endPoint x: 726, endPoint y: 327, distance: 245.3
click at [726, 327] on ion-backdrop at bounding box center [497, 243] width 995 height 486
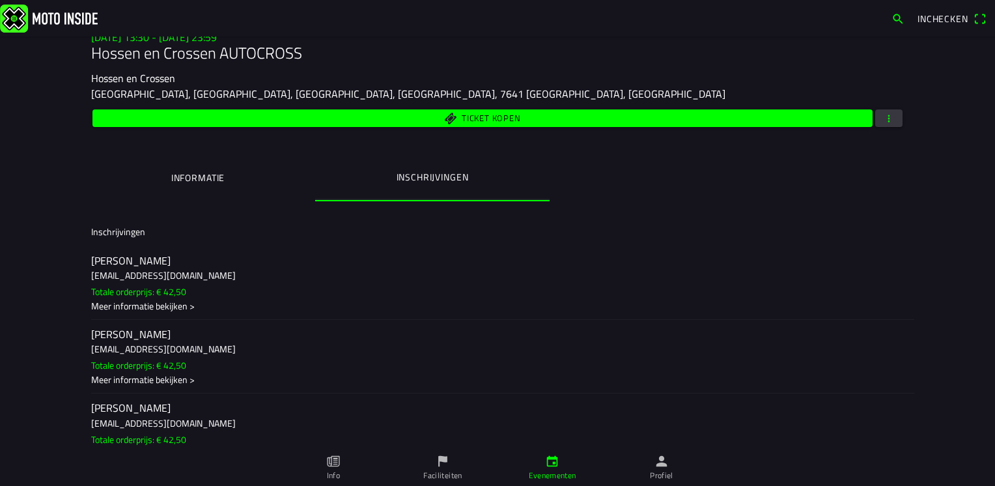
scroll to position [130, 0]
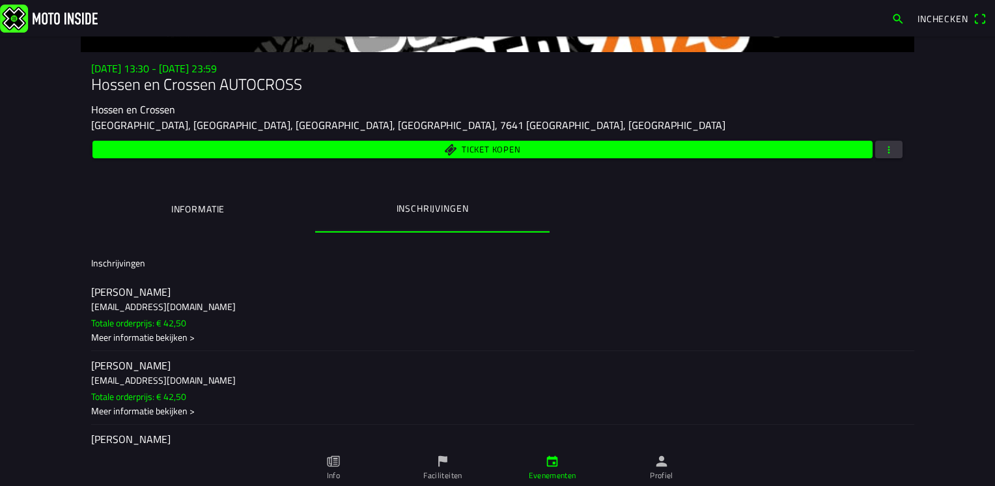
click at [888, 152] on span "button" at bounding box center [889, 150] width 12 height 18
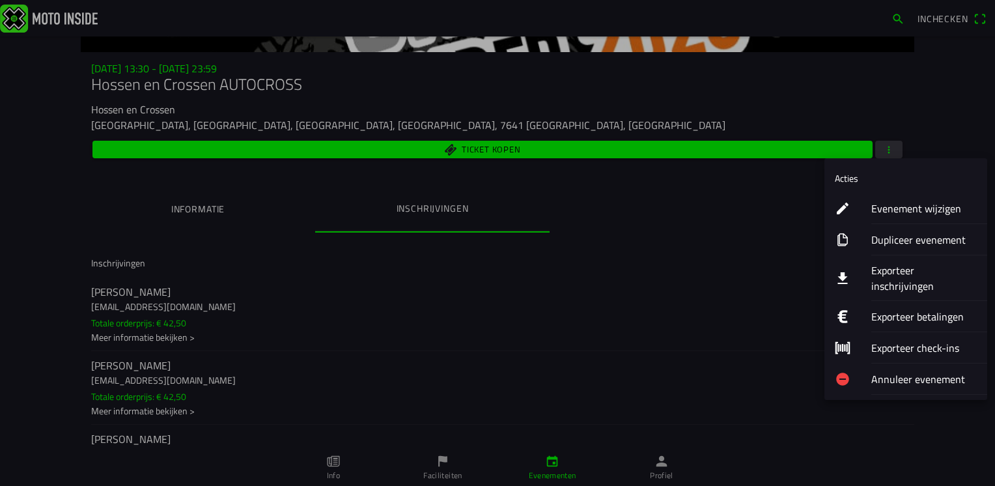
click at [906, 206] on ion-label "Evenement wijzigen" at bounding box center [924, 209] width 106 height 16
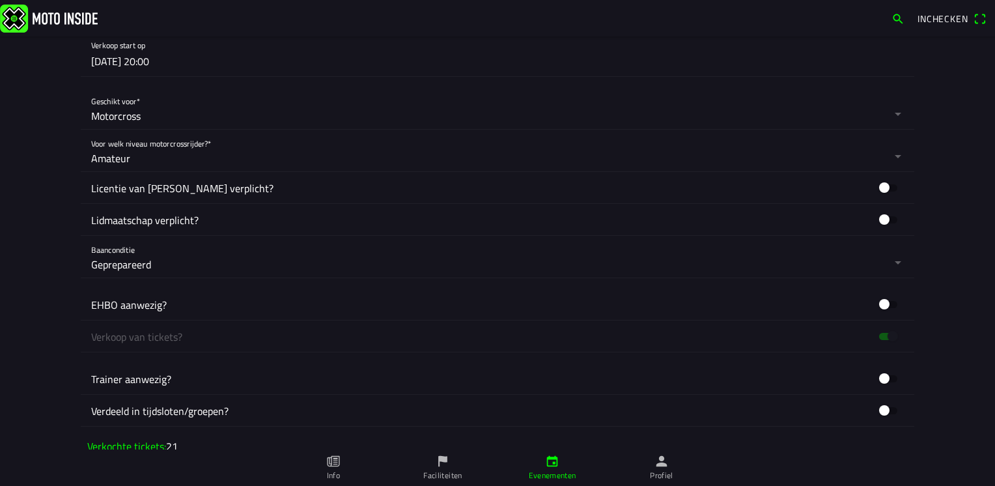
scroll to position [326, 0]
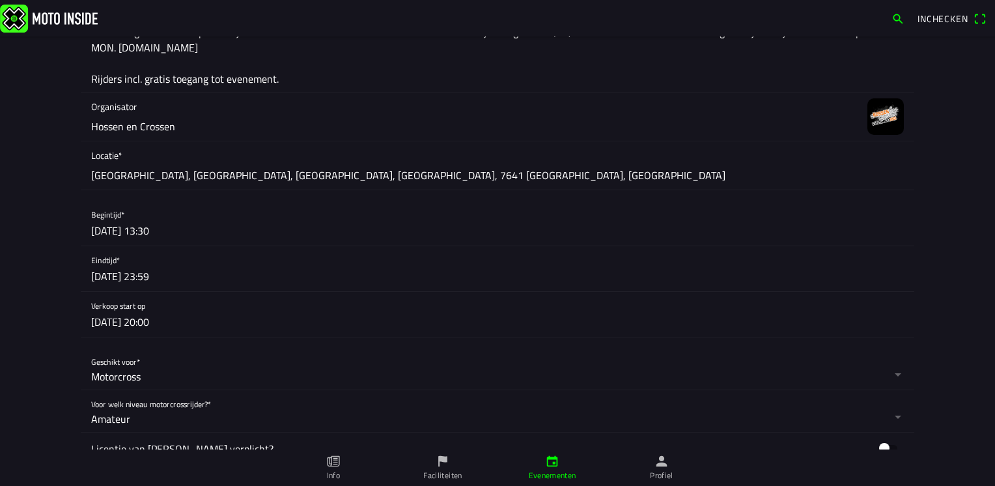
click at [378, 327] on button "button" at bounding box center [502, 314] width 823 height 45
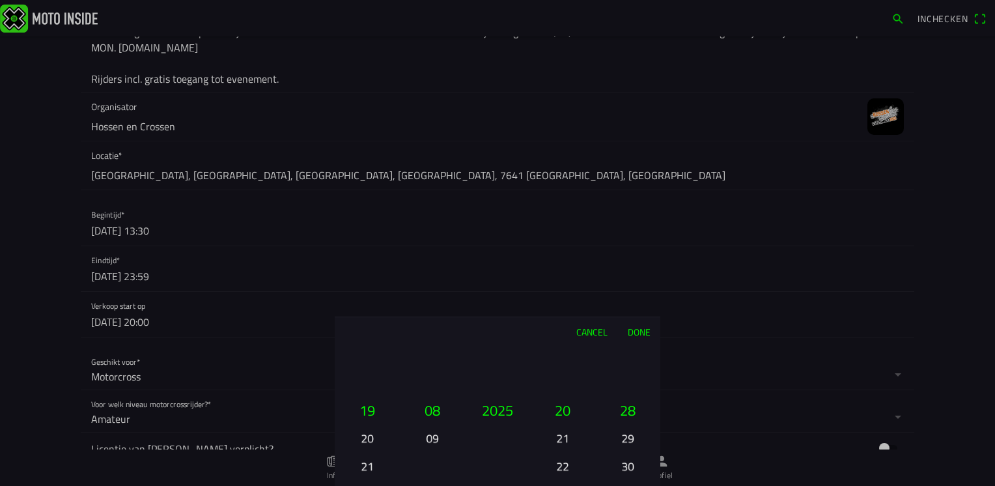
click at [636, 333] on button "Done" at bounding box center [638, 331] width 43 height 29
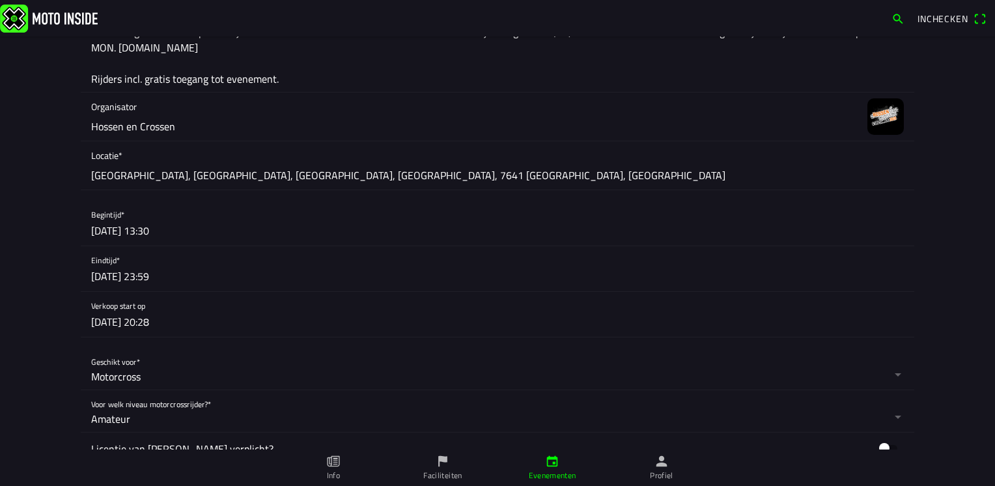
click at [119, 322] on button "button" at bounding box center [502, 314] width 823 height 45
click at [171, 358] on ion-backdrop at bounding box center [497, 243] width 995 height 486
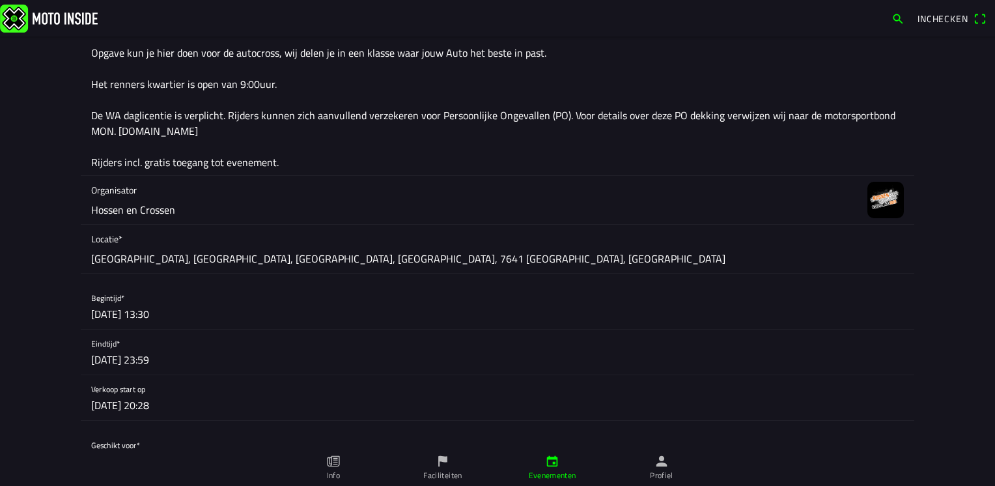
scroll to position [403, 0]
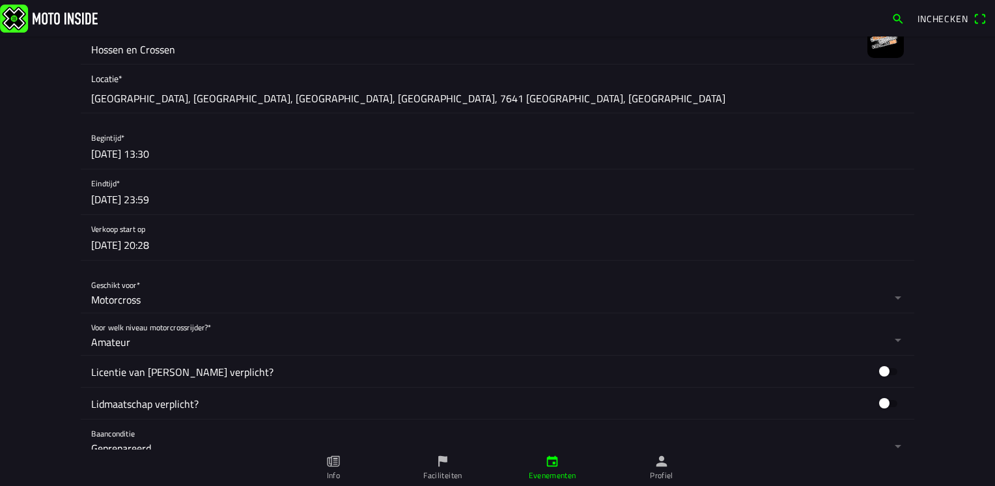
click at [224, 236] on button "button" at bounding box center [502, 237] width 823 height 45
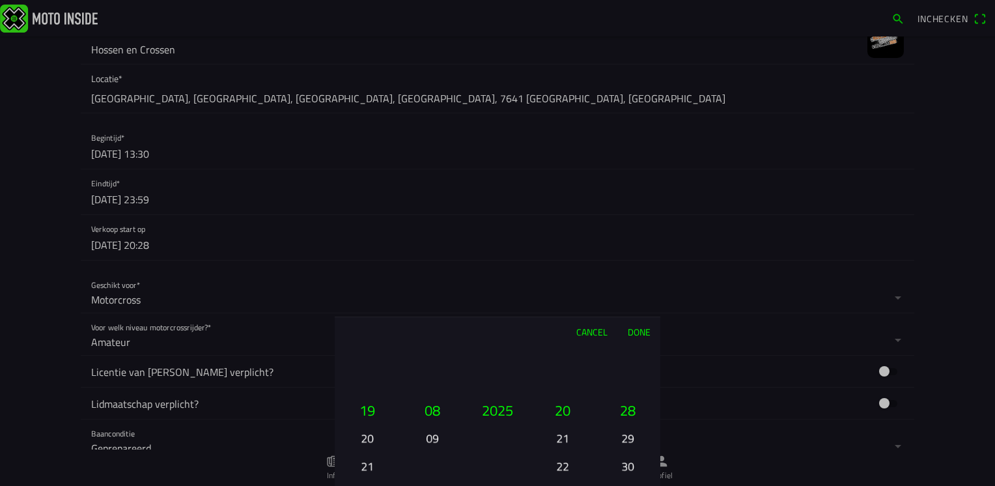
click at [644, 333] on button "Done" at bounding box center [638, 331] width 43 height 29
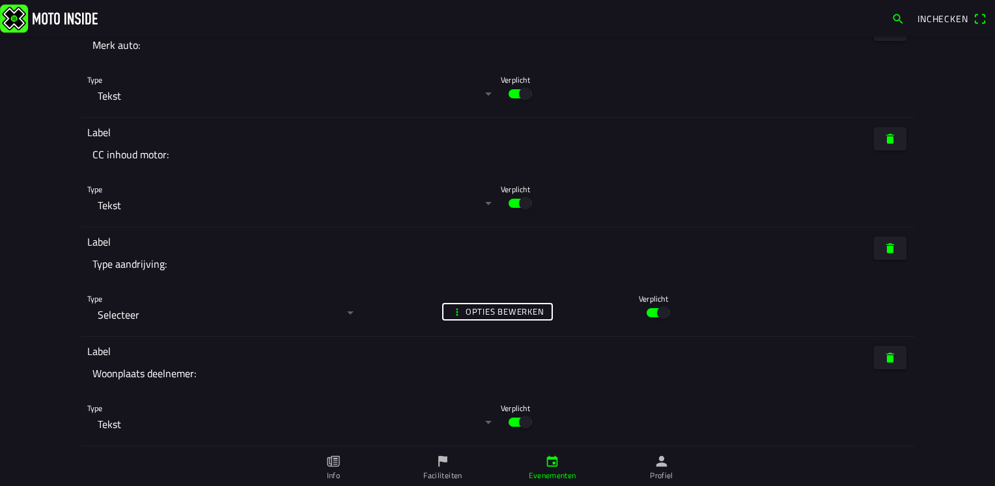
scroll to position [3724, 0]
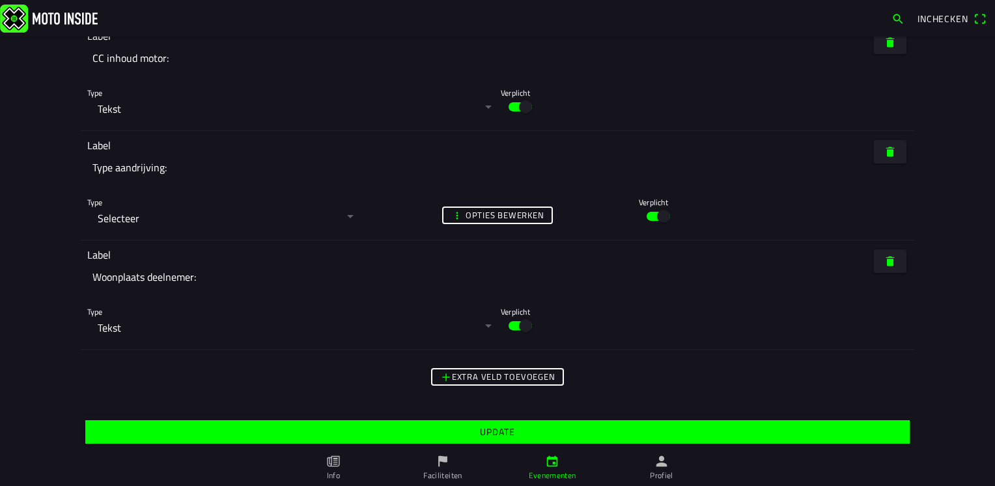
click at [0, 0] on slot "Update" at bounding box center [0, 0] width 0 height 0
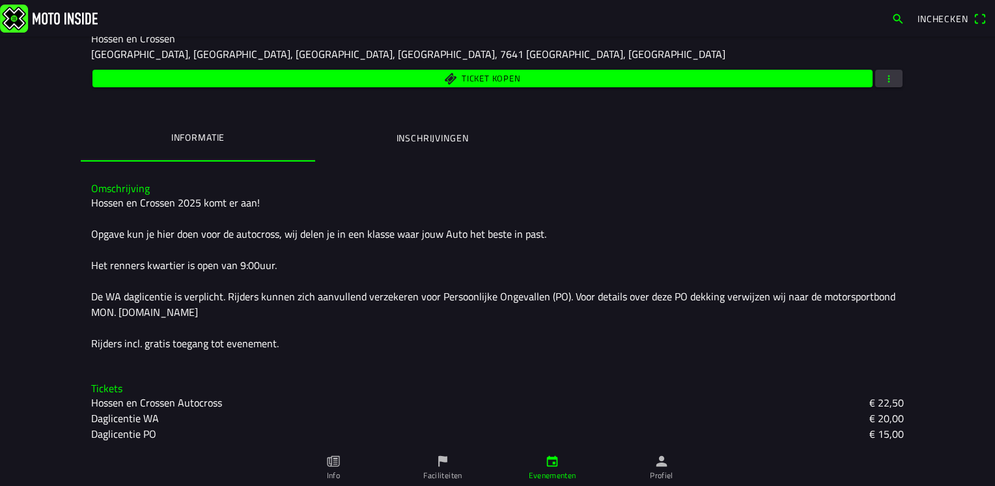
scroll to position [203, 0]
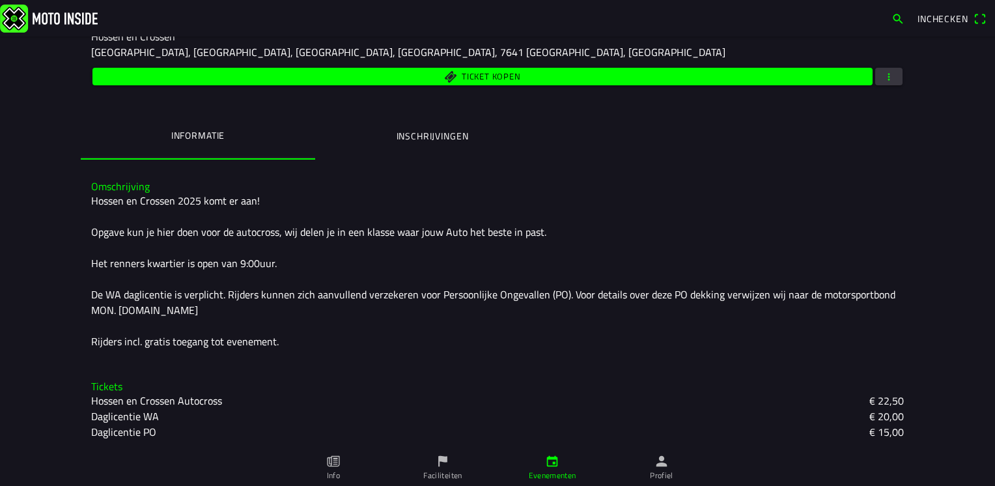
click at [453, 139] on ion-label "Inschrijvingen" at bounding box center [433, 136] width 72 height 14
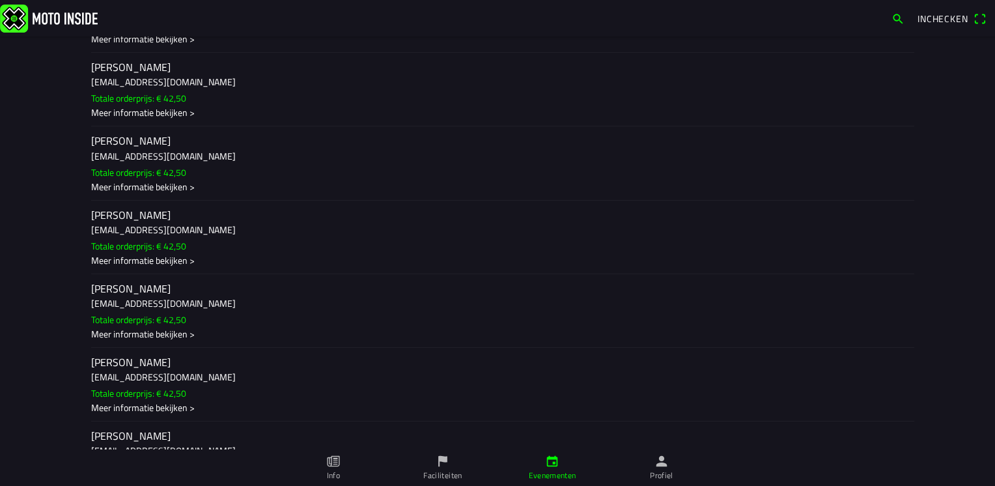
scroll to position [0, 0]
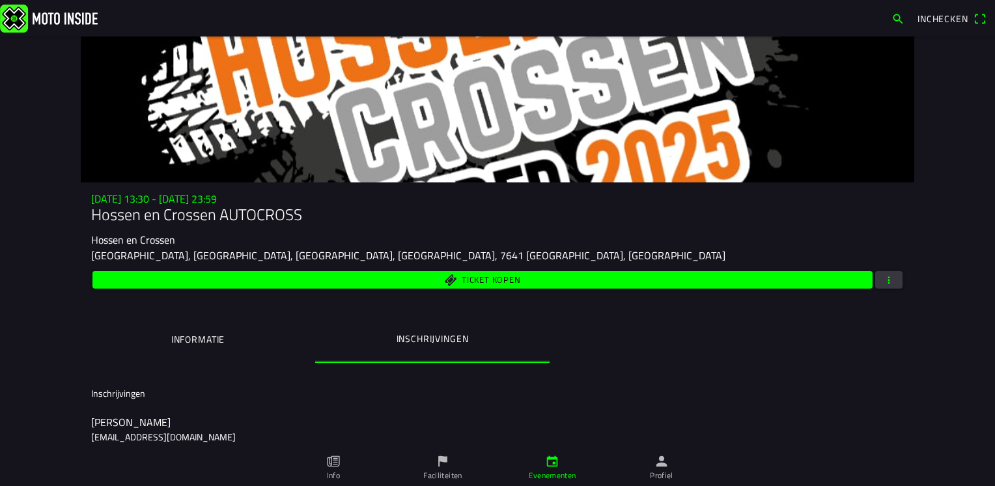
click at [203, 350] on button "Informatie" at bounding box center [198, 339] width 234 height 44
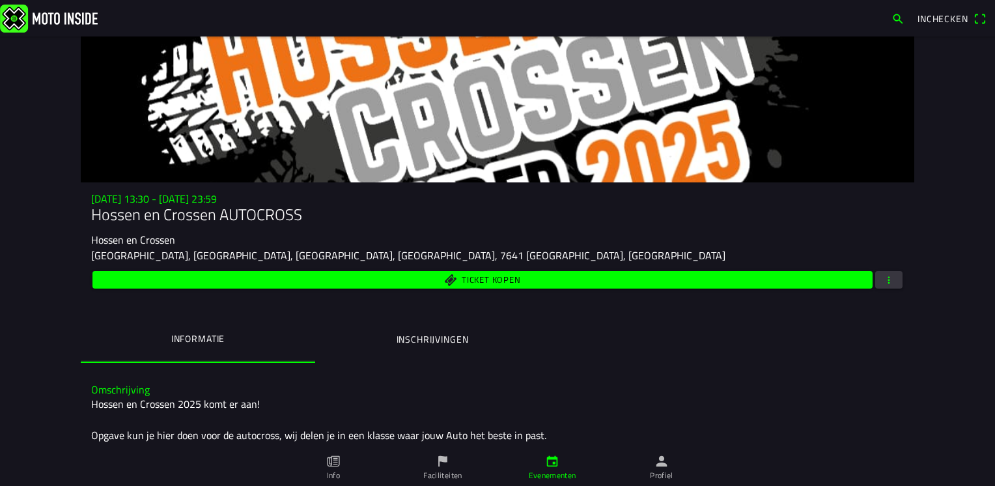
click at [425, 333] on ion-label "Inschrijvingen" at bounding box center [433, 339] width 72 height 14
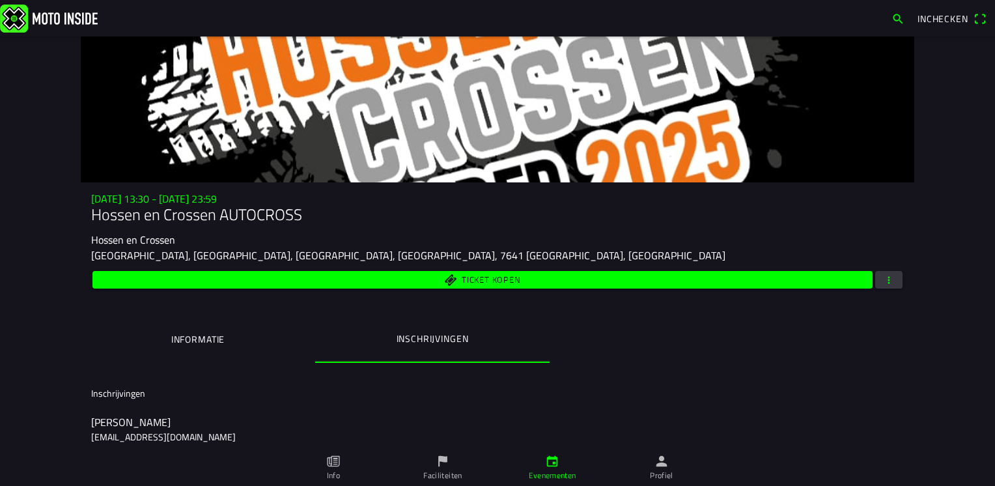
click at [888, 288] on span "button" at bounding box center [889, 280] width 12 height 18
click at [657, 474] on ion-backdrop at bounding box center [497, 243] width 995 height 486
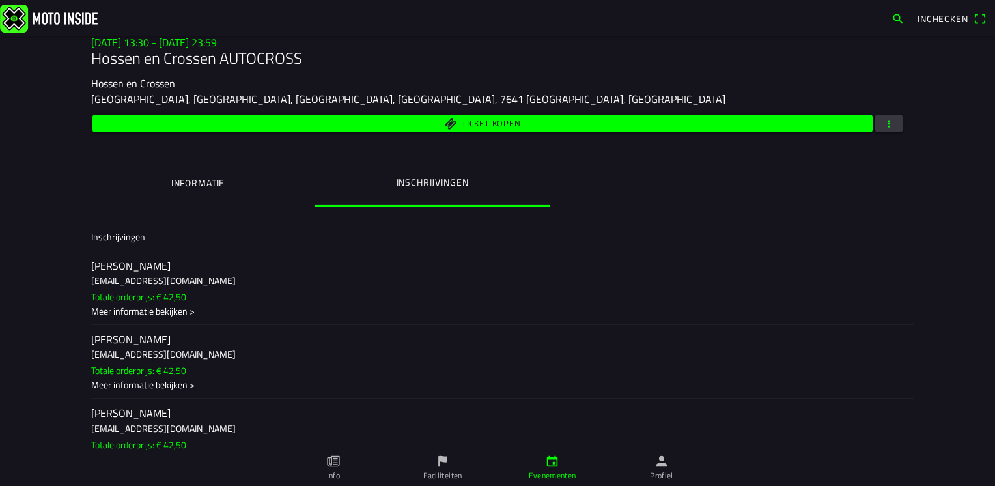
scroll to position [195, 0]
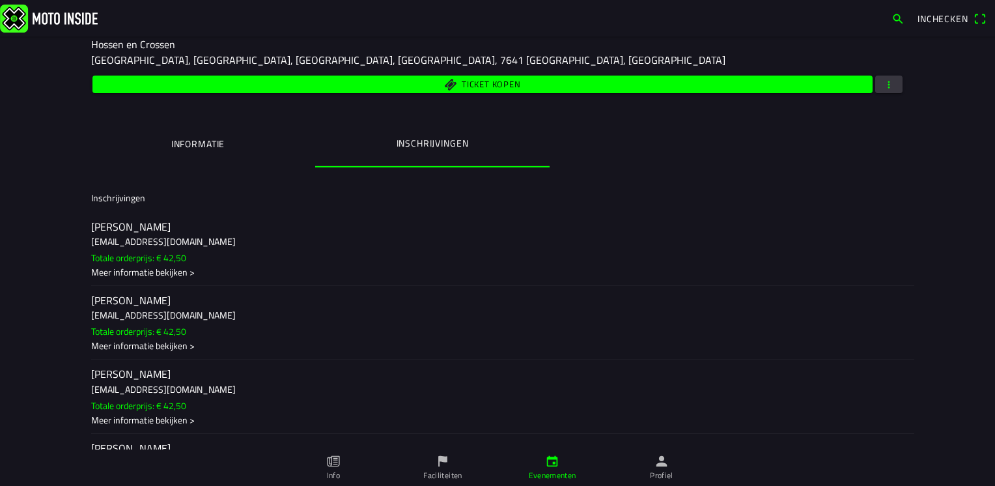
click at [444, 468] on icon "flag" at bounding box center [443, 461] width 14 height 14
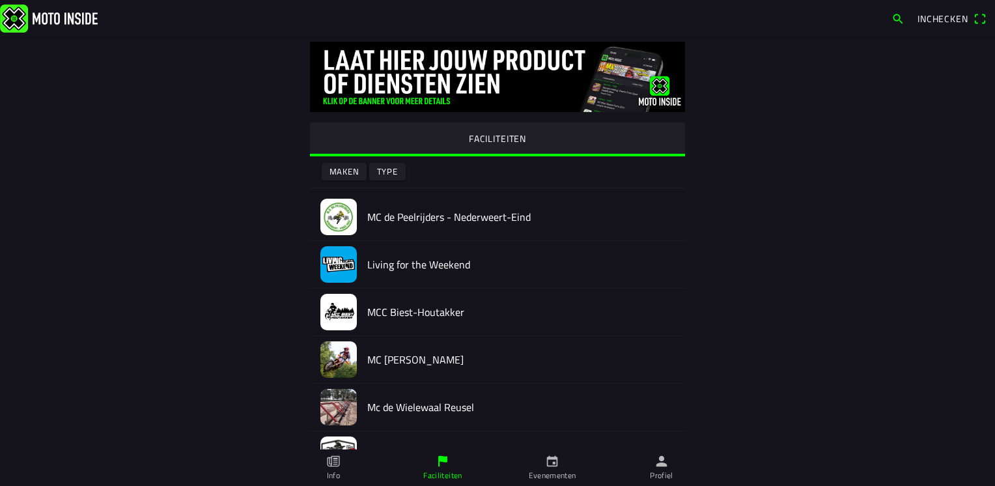
click at [554, 477] on ion-label "Evenementen" at bounding box center [553, 476] width 48 height 12
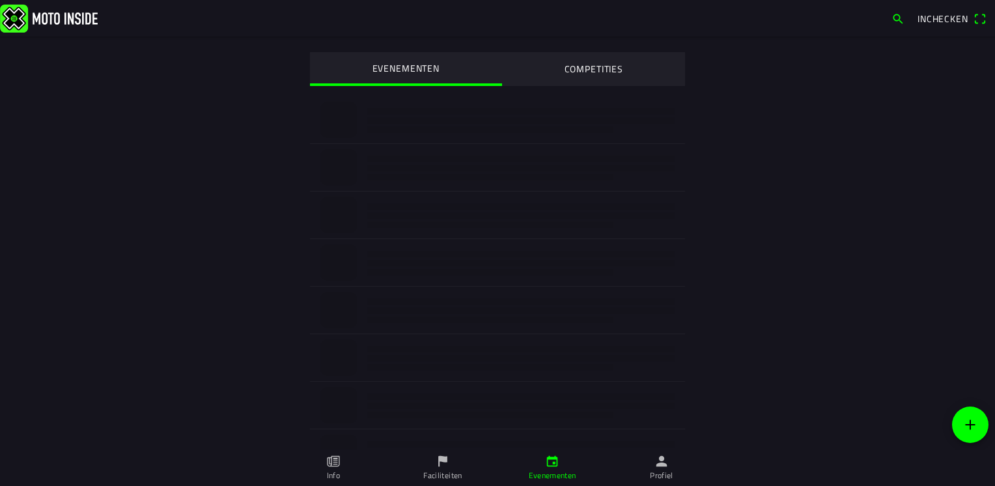
click at [623, 470] on link "Profiel" at bounding box center [661, 467] width 109 height 36
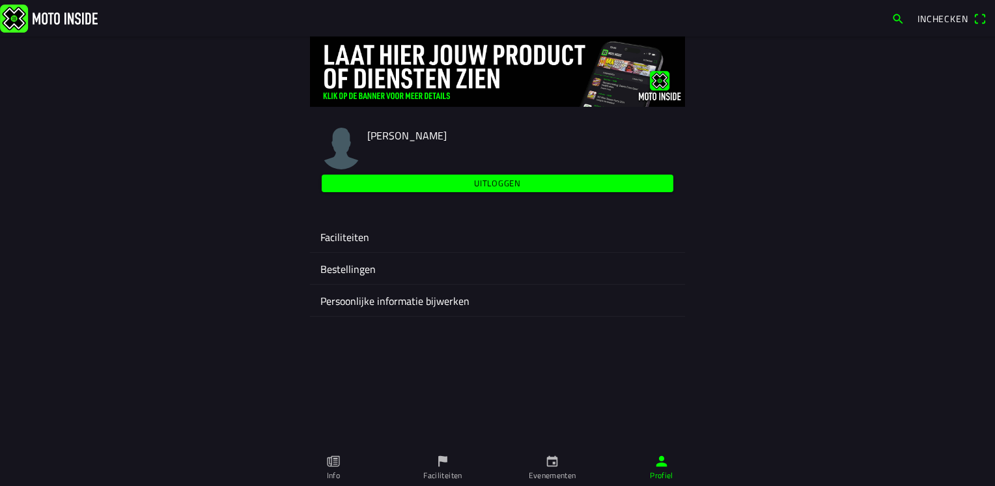
click at [343, 221] on div "Faciliteiten" at bounding box center [497, 236] width 354 height 31
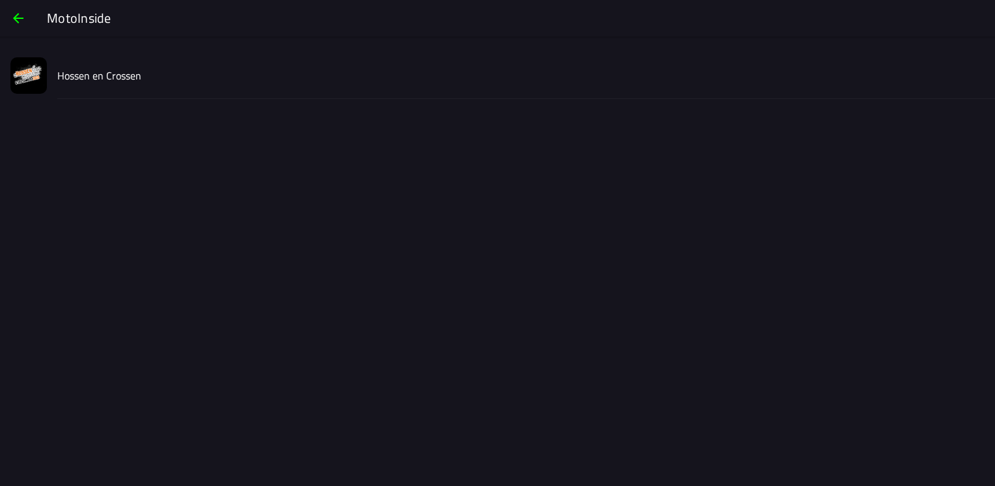
click at [0, 0] on slot "Hossen en Crossen" at bounding box center [0, 0] width 0 height 0
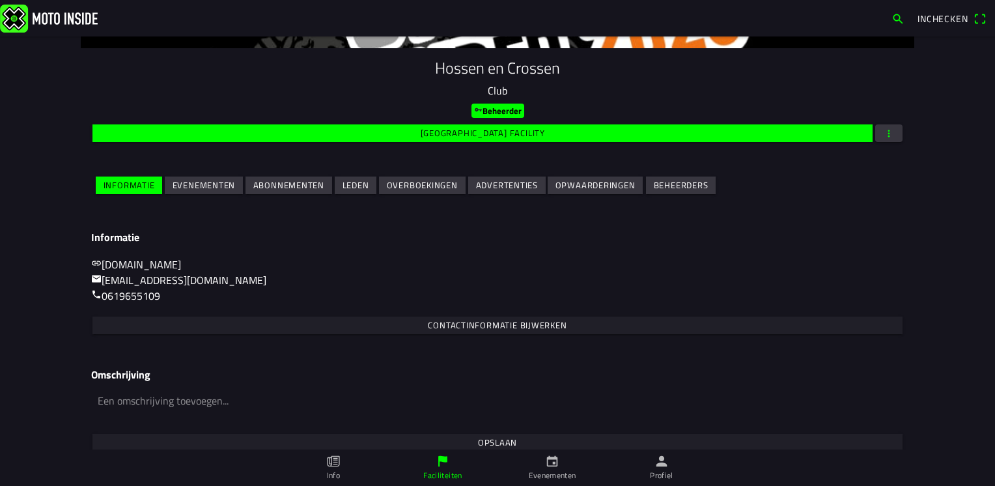
scroll to position [149, 0]
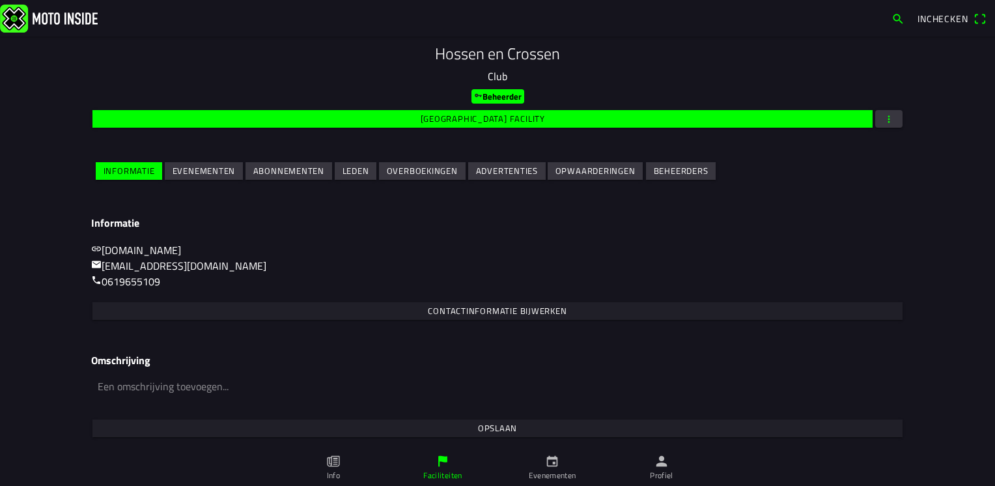
click at [0, 0] on slot "Evenementen" at bounding box center [0, 0] width 0 height 0
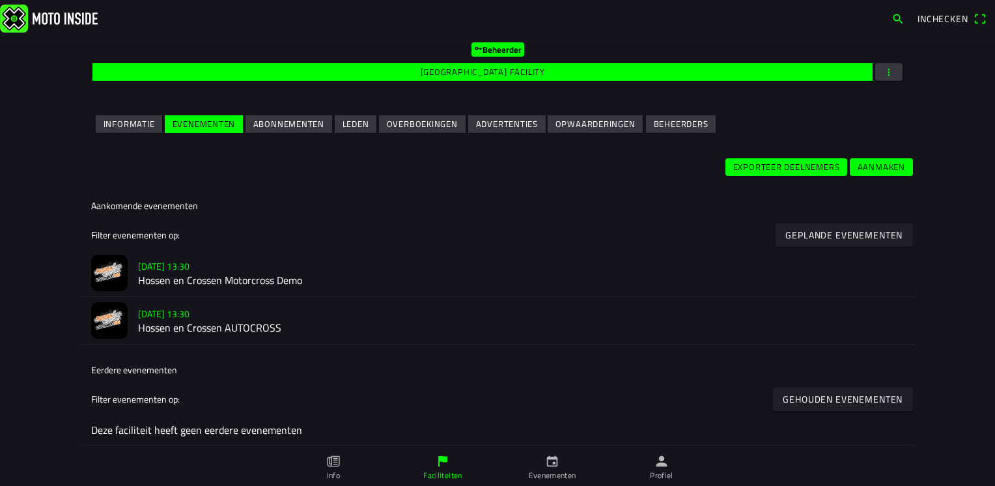
scroll to position [196, 0]
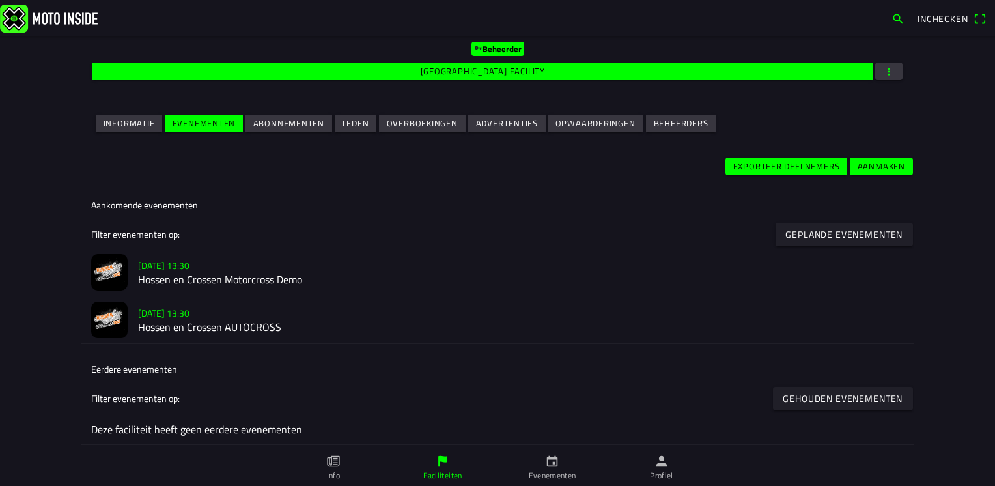
click at [242, 283] on h2 "Hossen en Crossen Motorcross Demo" at bounding box center [521, 280] width 766 height 12
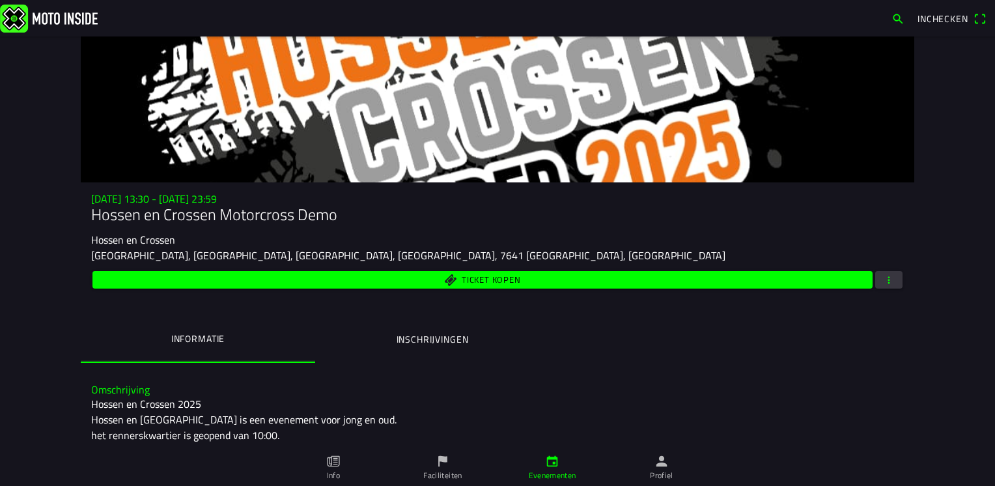
click at [887, 280] on span "button" at bounding box center [889, 280] width 12 height 18
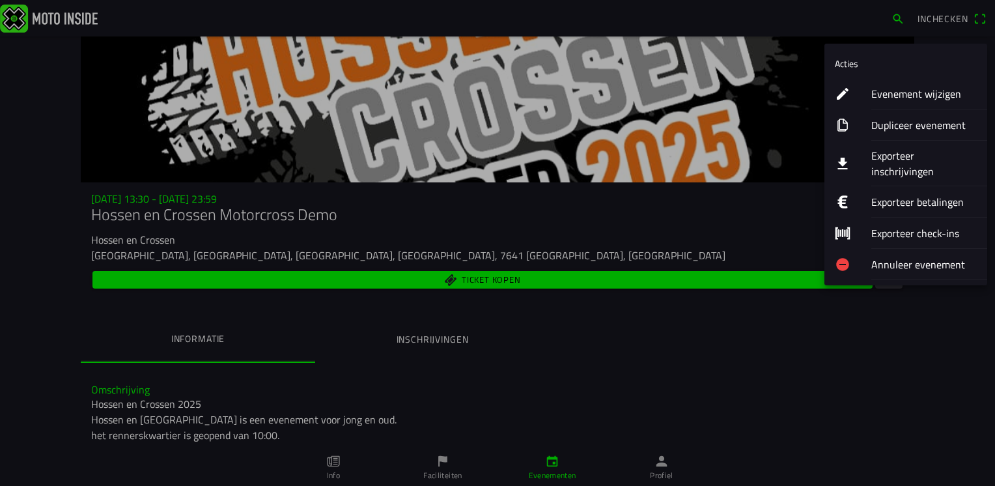
click at [880, 95] on ion-label "Evenement wijzigen" at bounding box center [924, 94] width 106 height 16
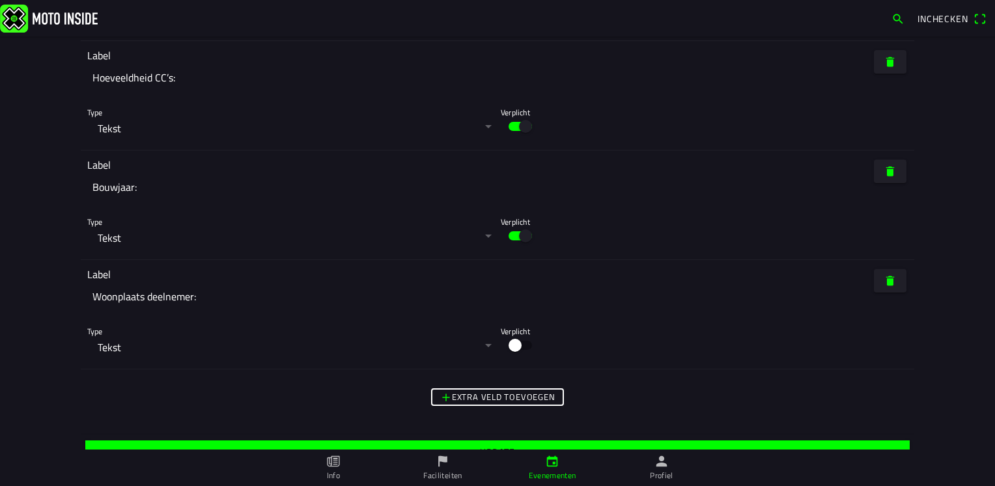
scroll to position [3901, 0]
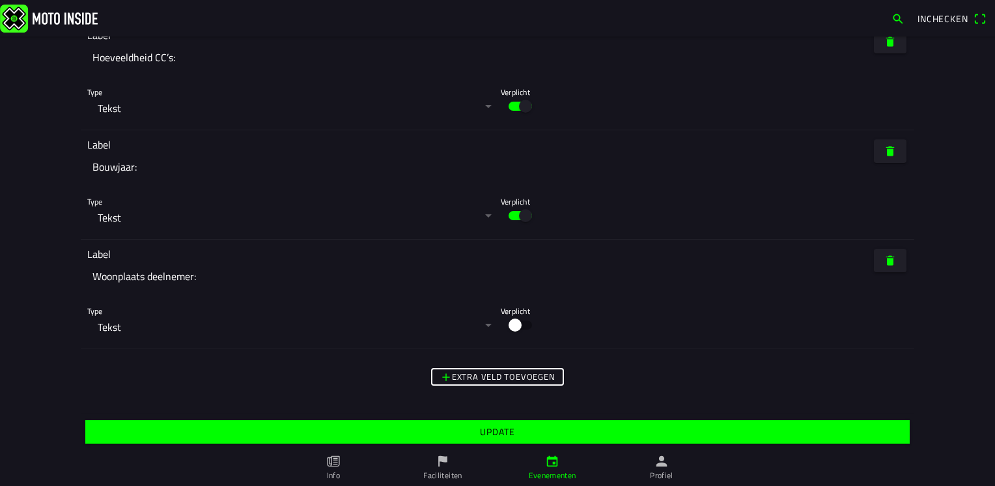
click at [0, 0] on slot "Update" at bounding box center [0, 0] width 0 height 0
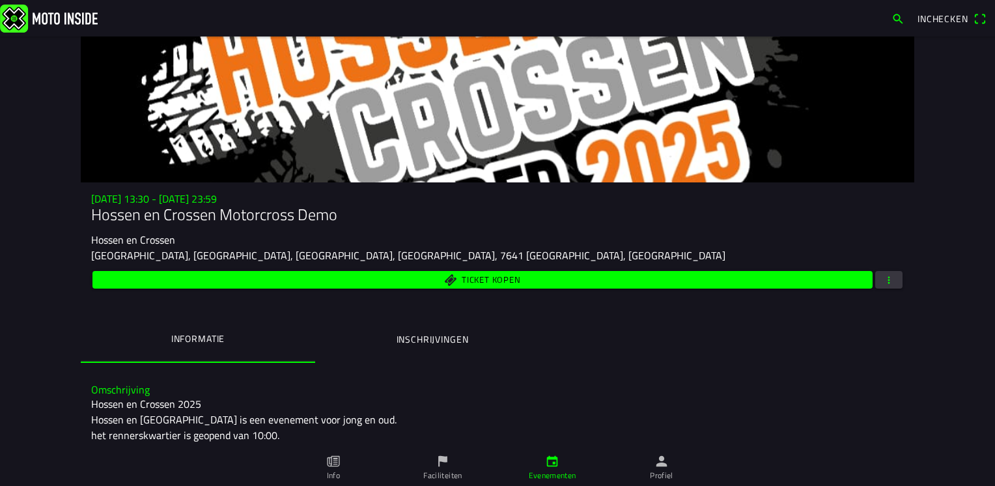
scroll to position [65, 0]
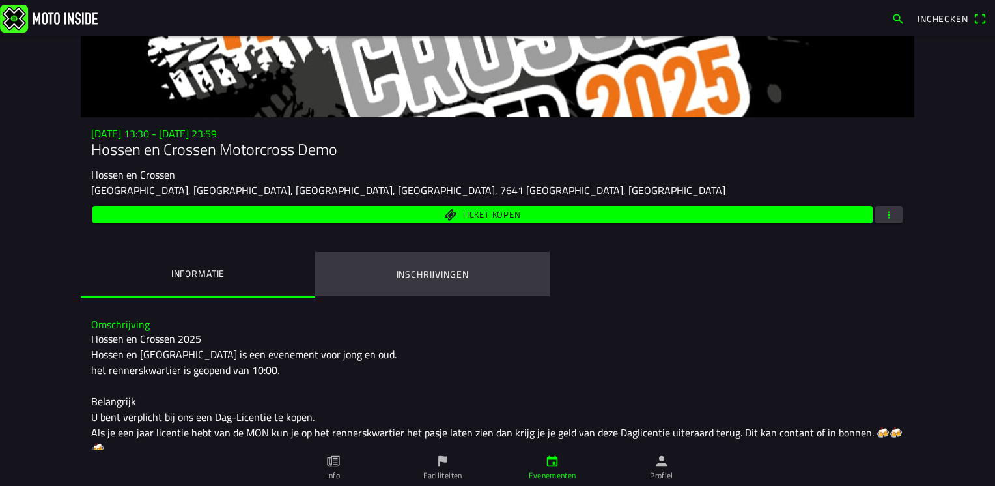
click at [408, 280] on ion-label "Inschrijvingen" at bounding box center [433, 274] width 72 height 14
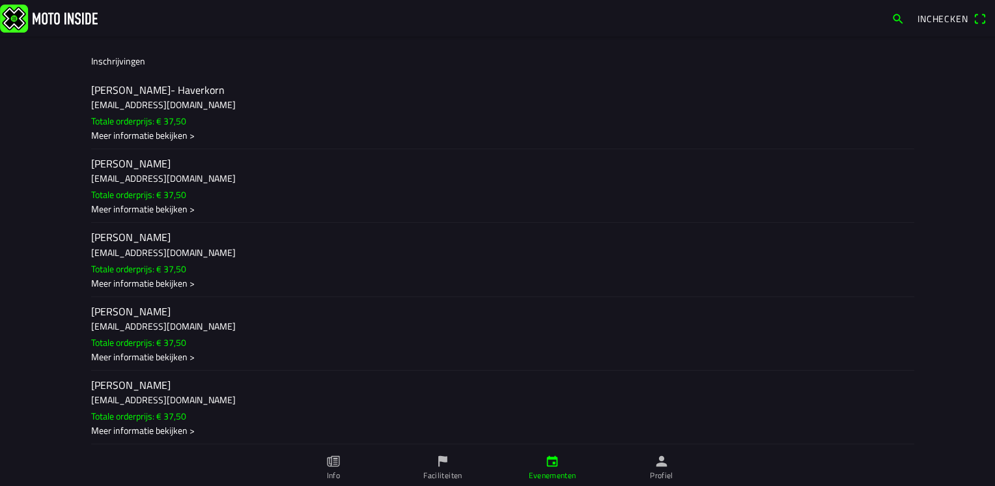
scroll to position [337, 0]
